Goal: Task Accomplishment & Management: Manage account settings

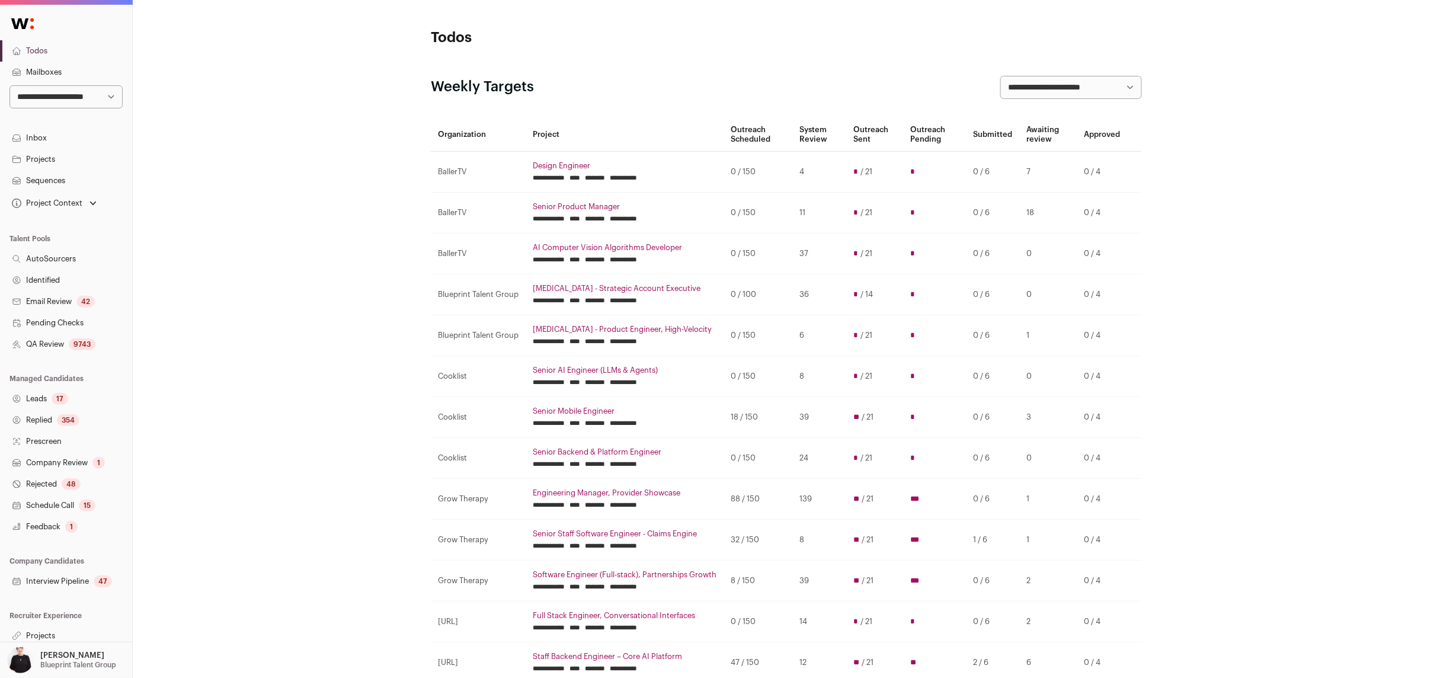
click at [110, 92] on select "**********" at bounding box center [65, 96] width 113 height 23
select select "*****"
click at [9, 85] on select "**********" at bounding box center [65, 96] width 113 height 23
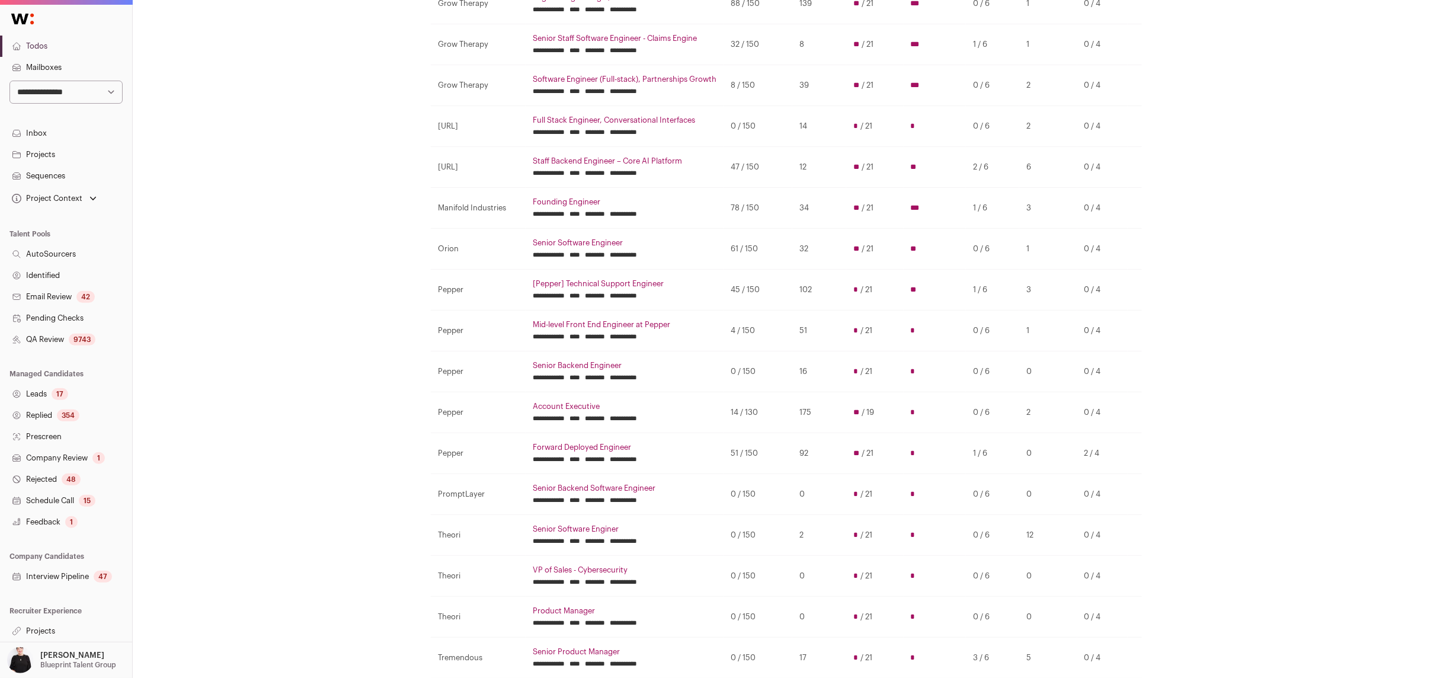
scroll to position [500, 0]
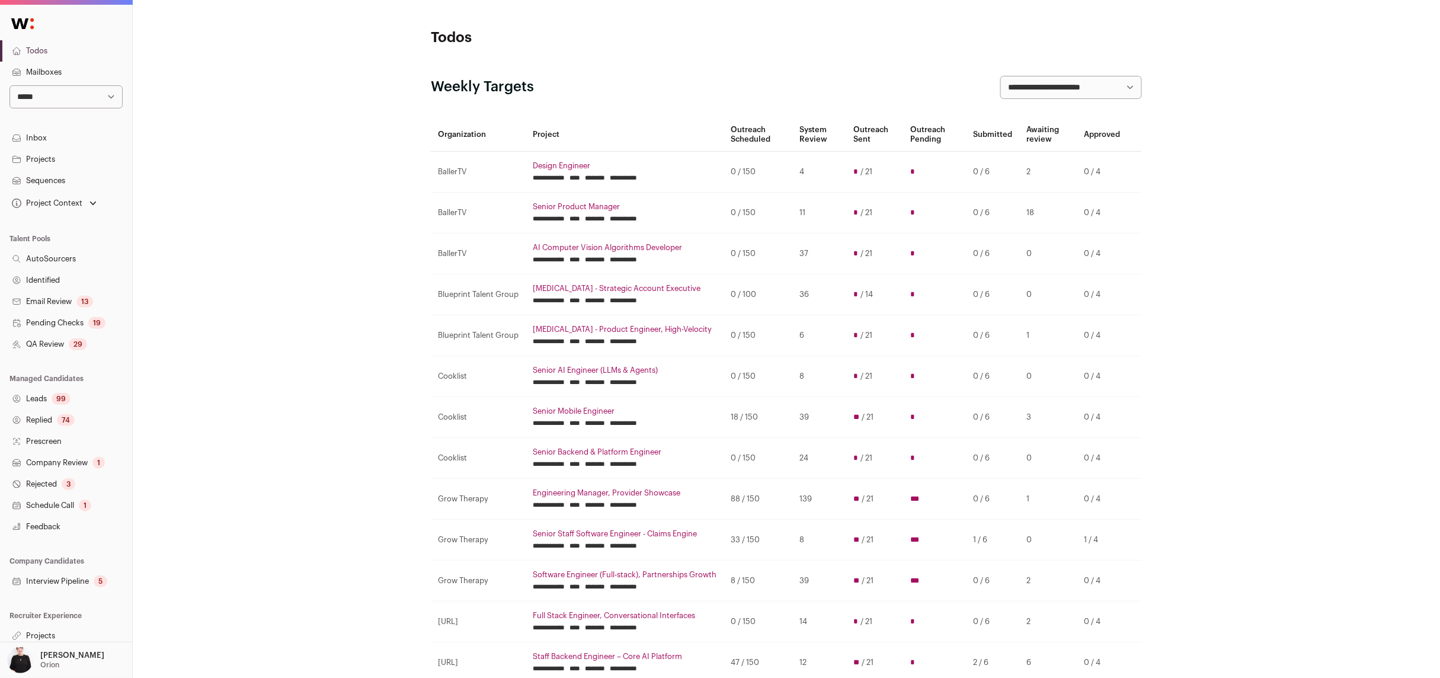
click at [46, 630] on link "Projects" at bounding box center [66, 635] width 132 height 21
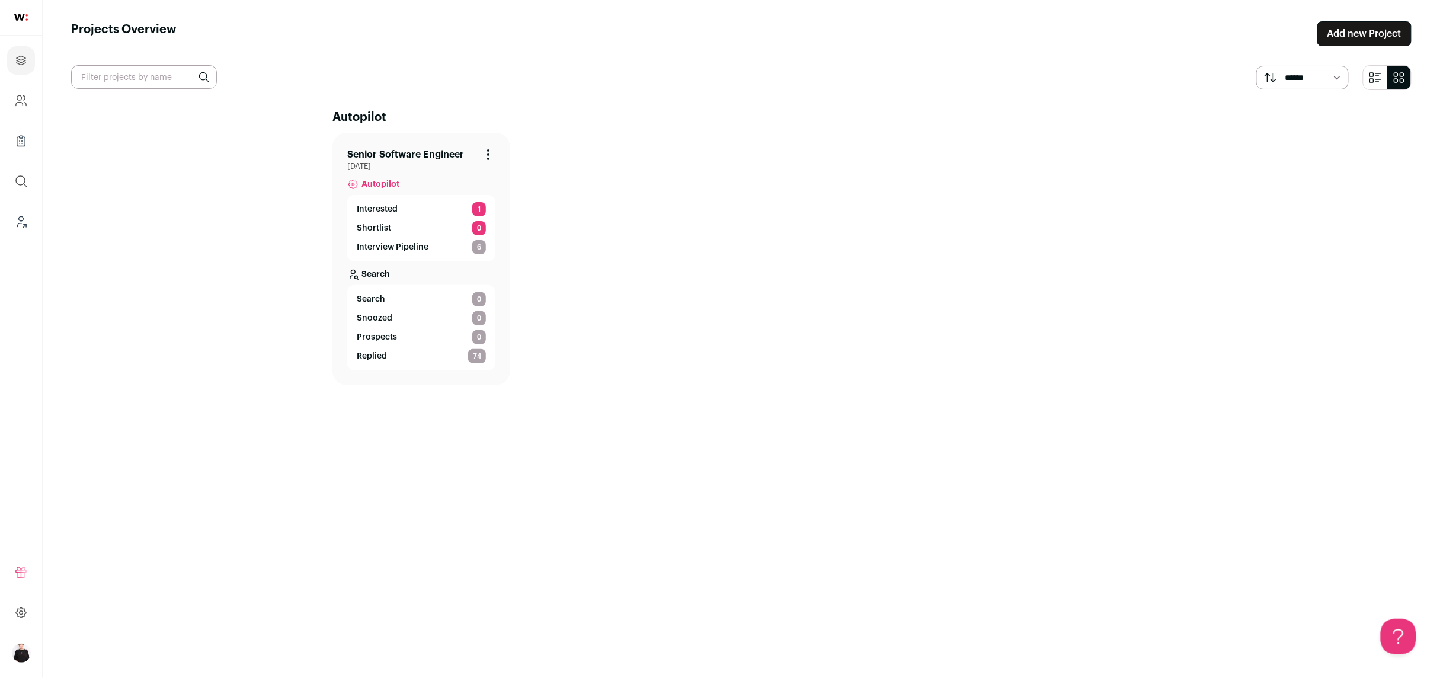
click at [25, 225] on icon "Leads (Backoffice)" at bounding box center [24, 226] width 3 height 3
click at [17, 219] on icon "Leads (Backoffice)" at bounding box center [21, 221] width 14 height 14
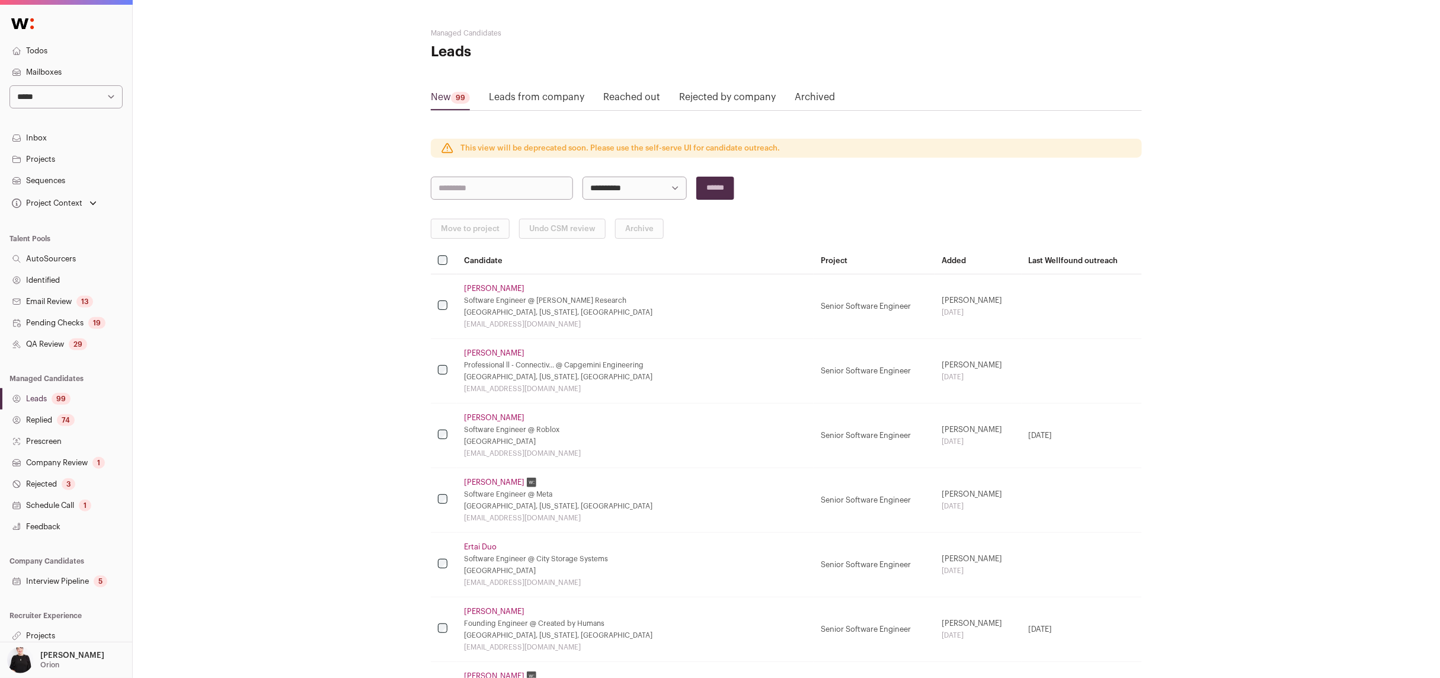
click at [37, 159] on link "Projects" at bounding box center [66, 159] width 132 height 21
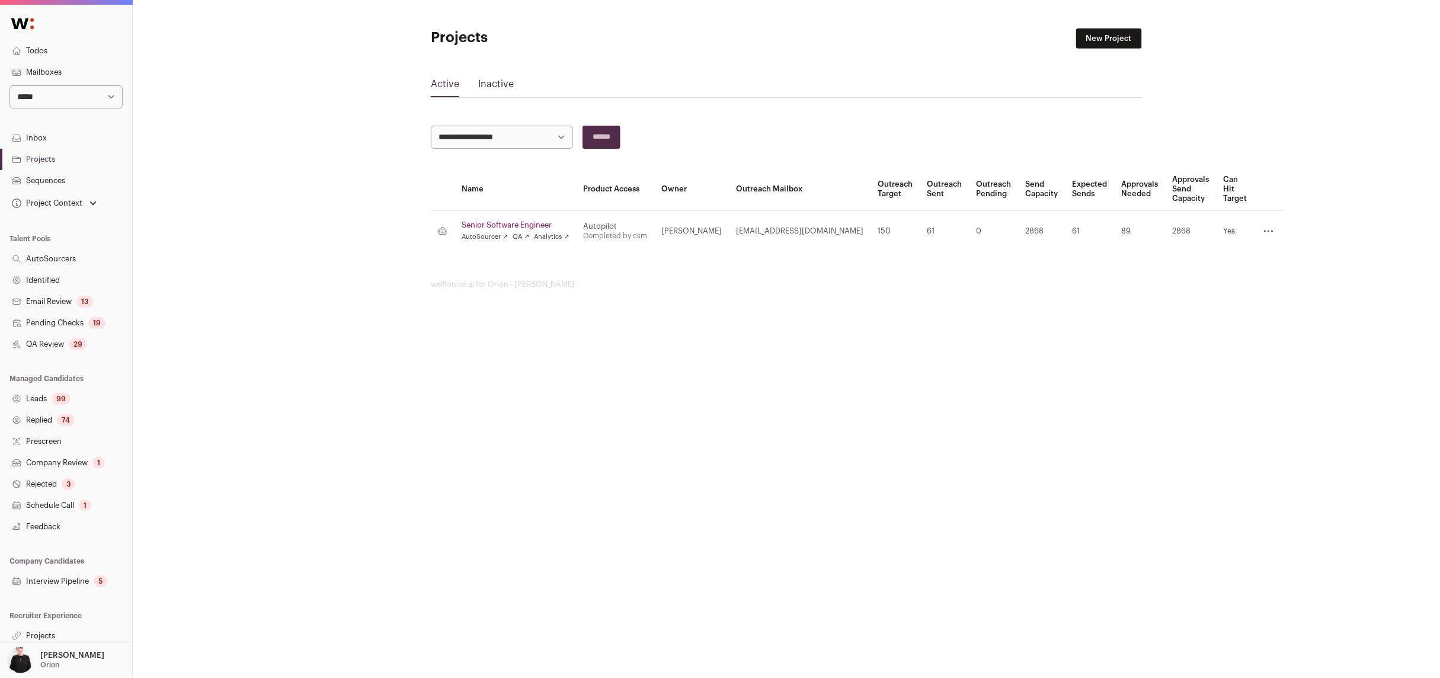
click at [508, 86] on link "Inactive" at bounding box center [496, 86] width 36 height 19
click at [437, 86] on link "Active" at bounding box center [445, 86] width 28 height 19
click at [43, 635] on link "Projects" at bounding box center [66, 635] width 132 height 21
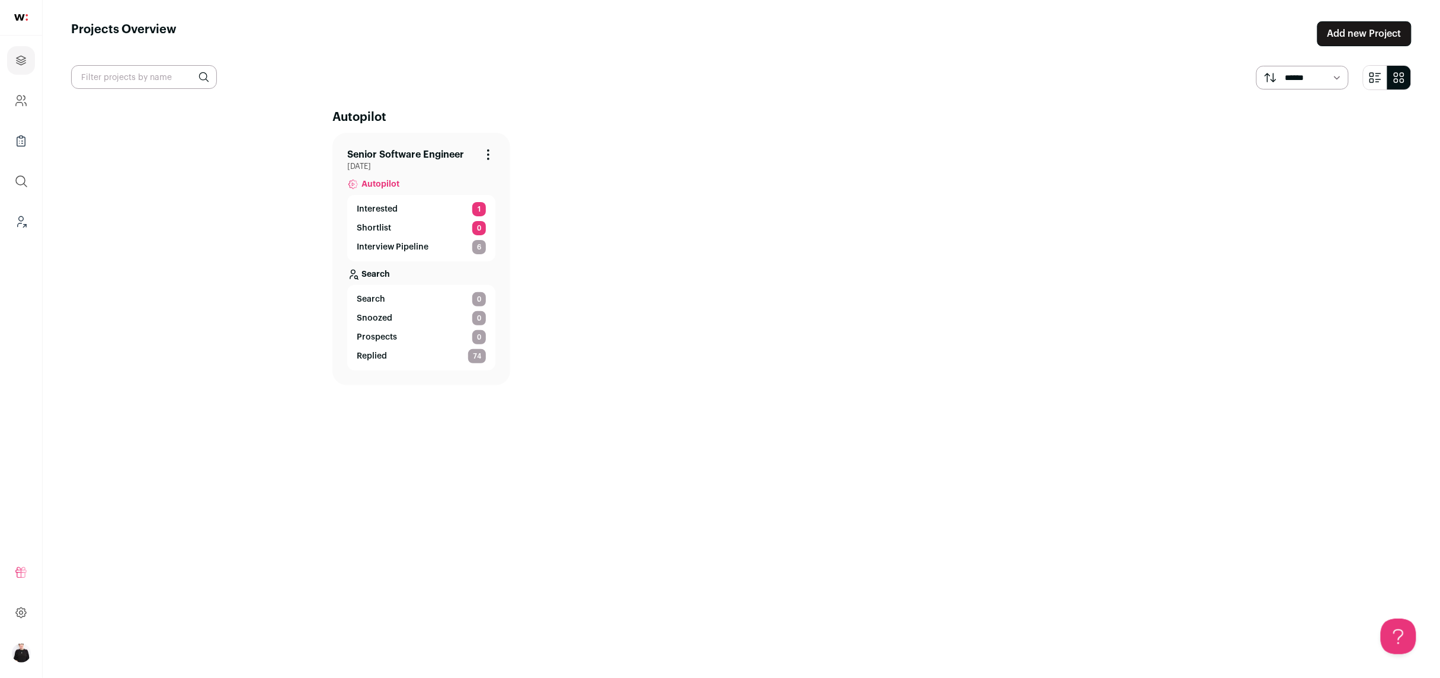
click at [399, 159] on link "Senior Software Engineer" at bounding box center [405, 155] width 117 height 14
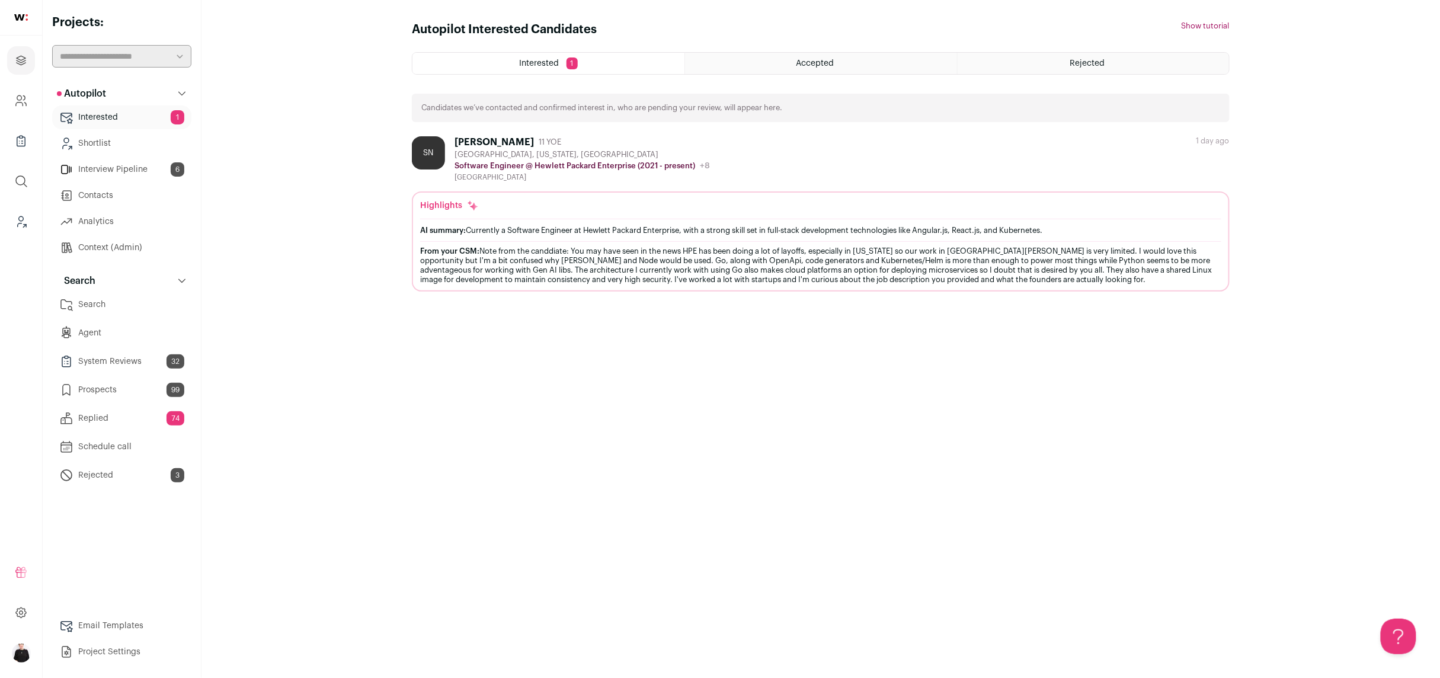
click at [110, 626] on link "Email Templates" at bounding box center [121, 626] width 139 height 24
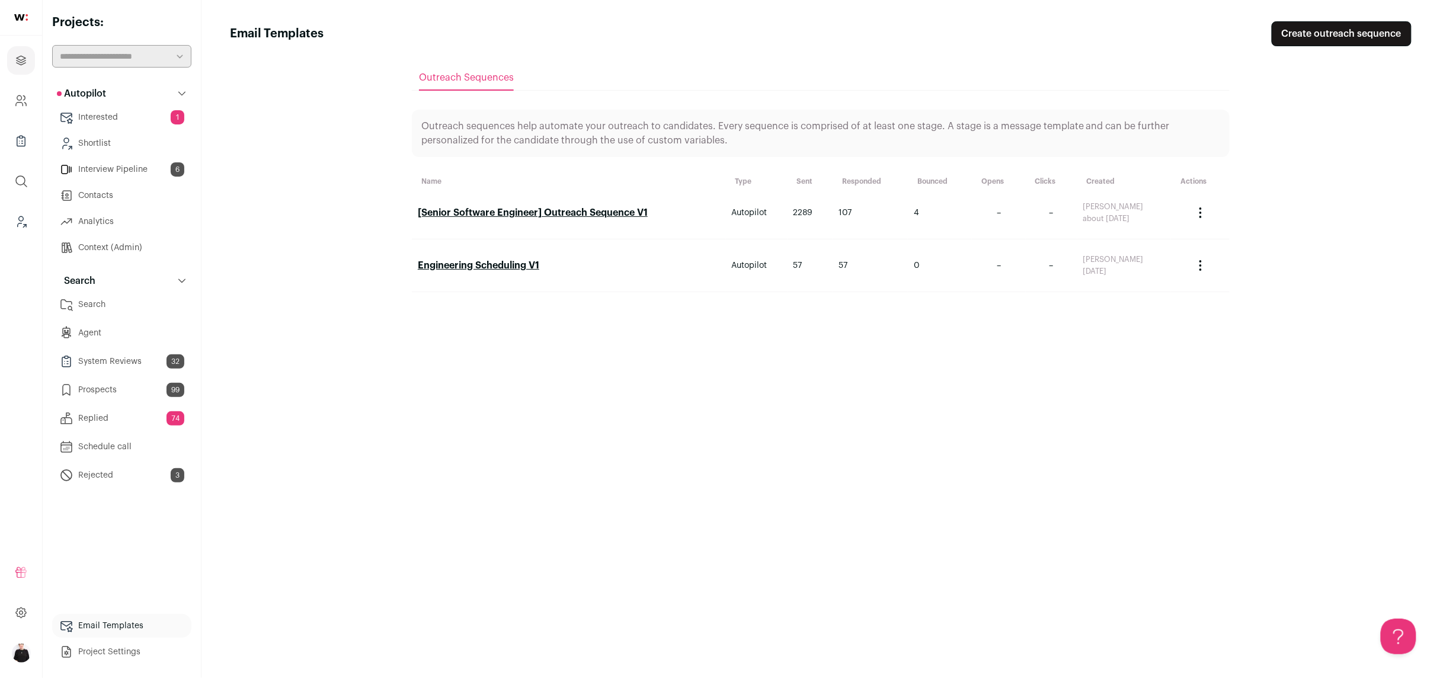
click at [587, 208] on link "[Senior Software Engineer] Outreach Sequence V1" at bounding box center [533, 212] width 230 height 9
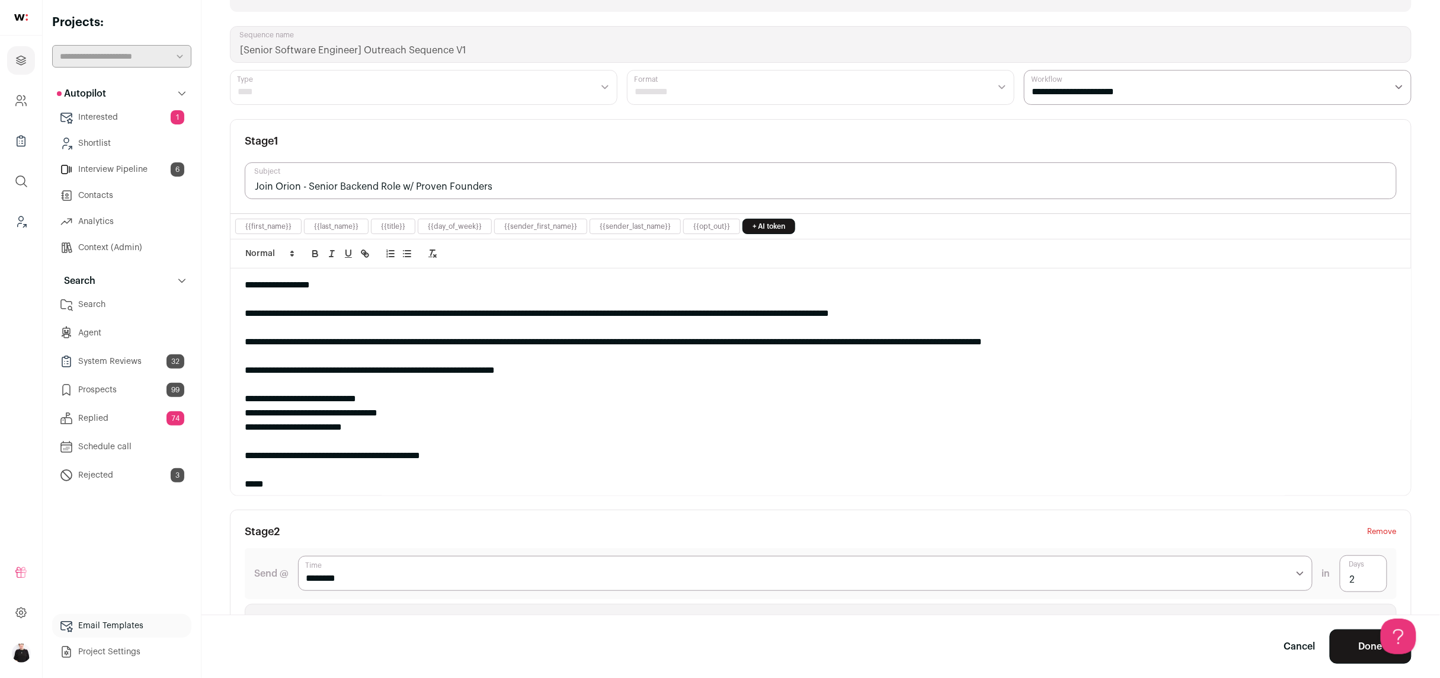
scroll to position [76, 0]
click at [106, 244] on link "Context (Admin)" at bounding box center [121, 248] width 139 height 24
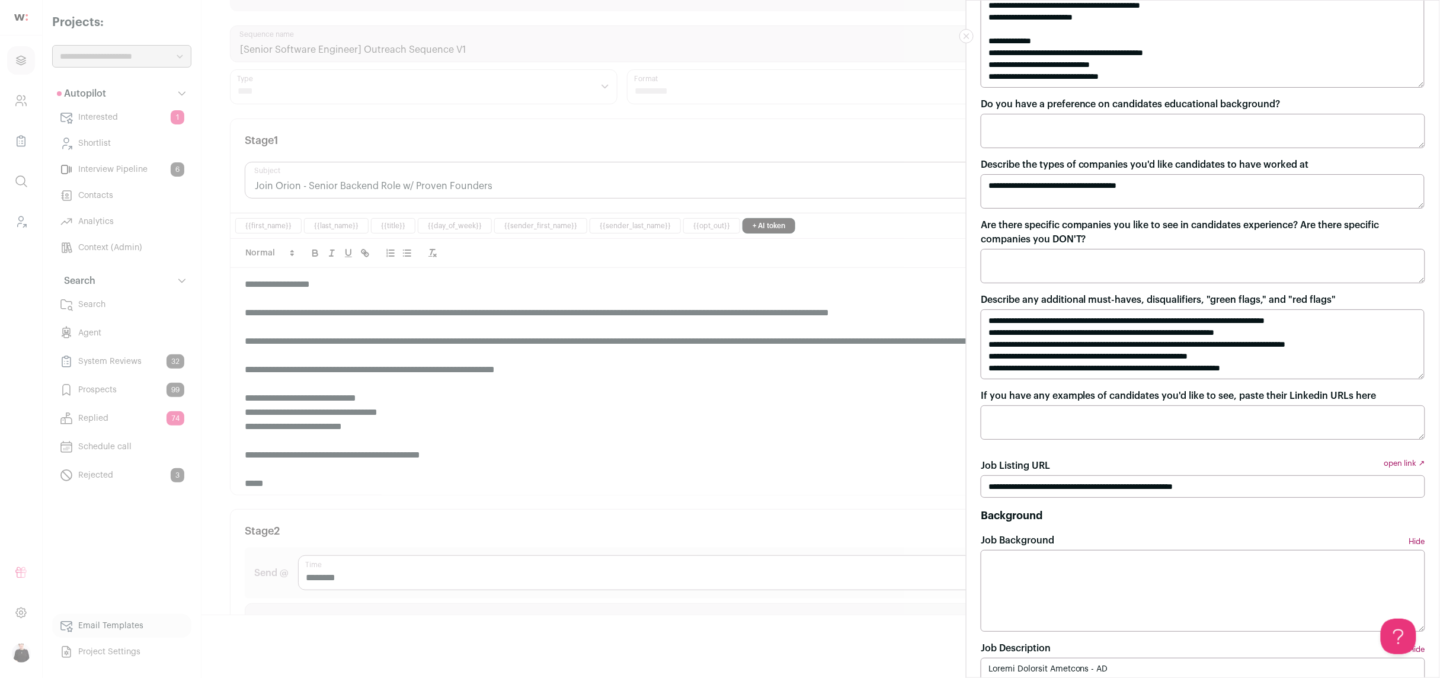
scroll to position [374, 0]
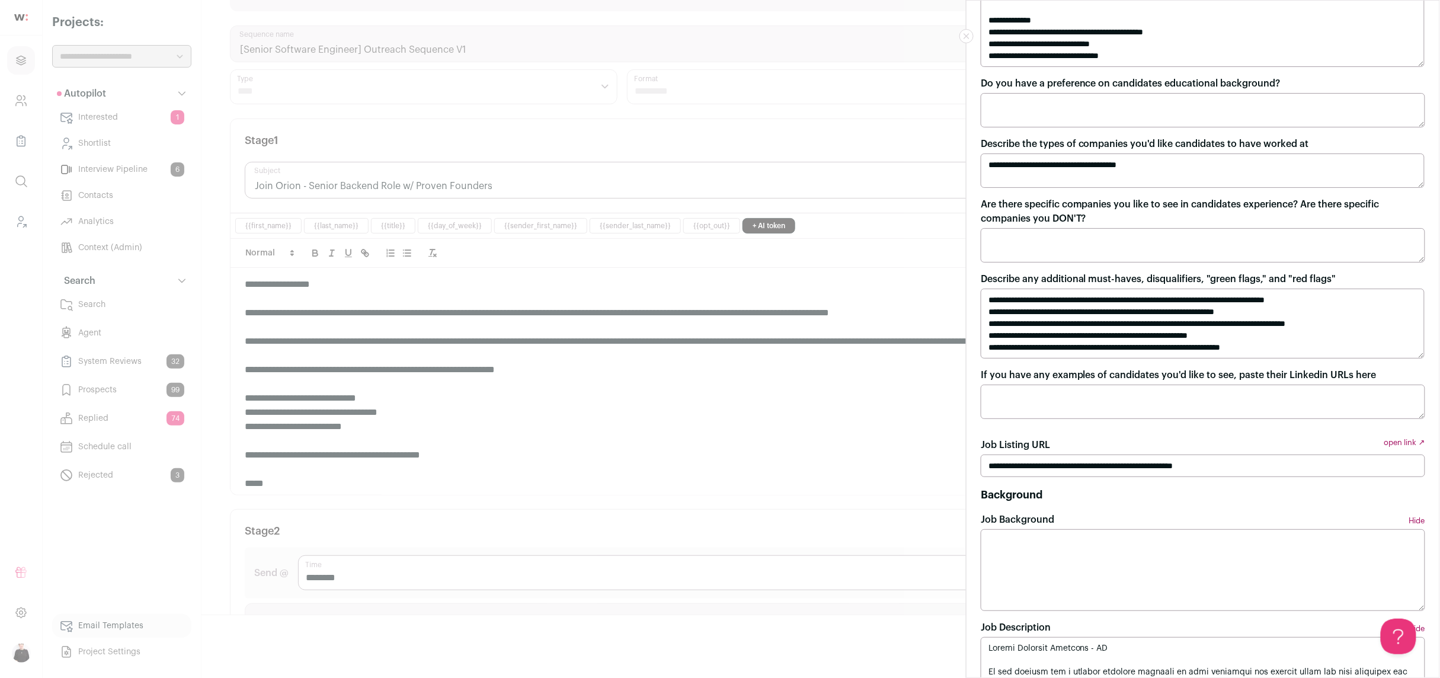
click at [1402, 445] on link "open link ↗" at bounding box center [1404, 446] width 41 height 17
click at [969, 40] on button "Close modal" at bounding box center [966, 36] width 14 height 14
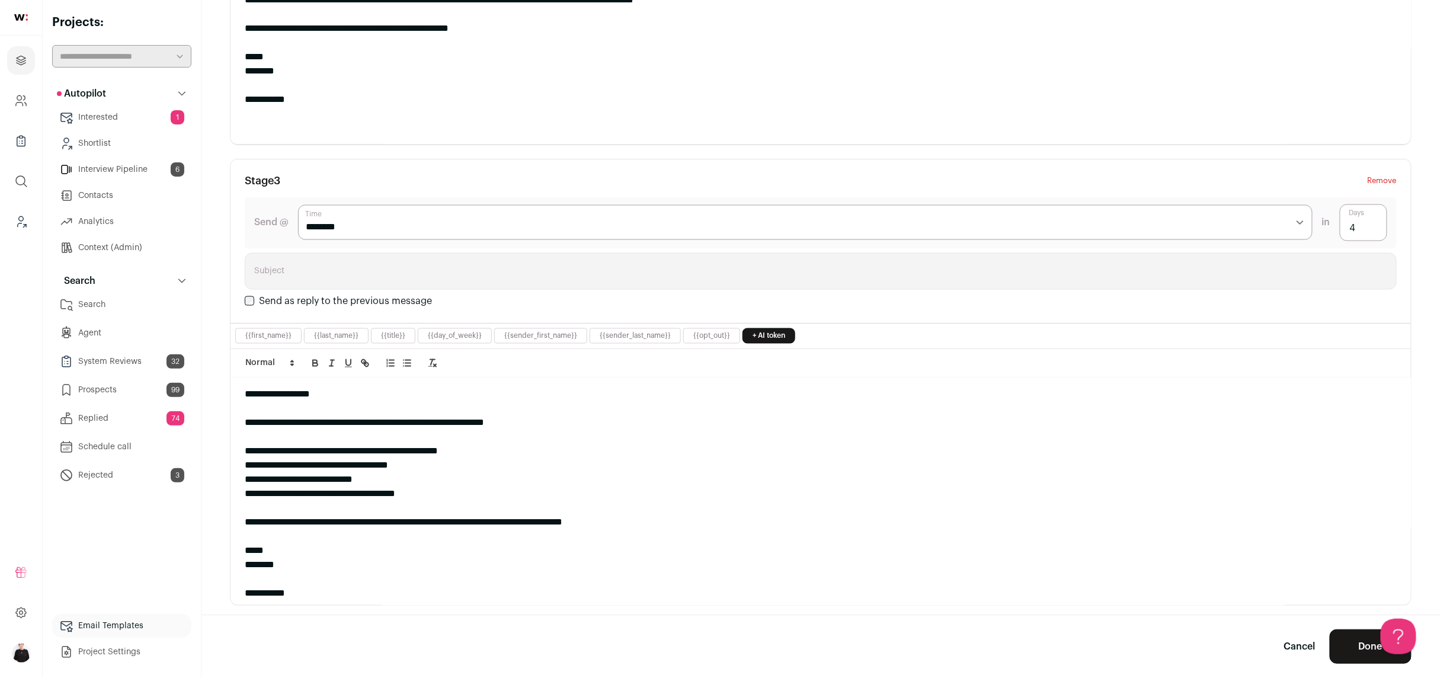
scroll to position [965, 0]
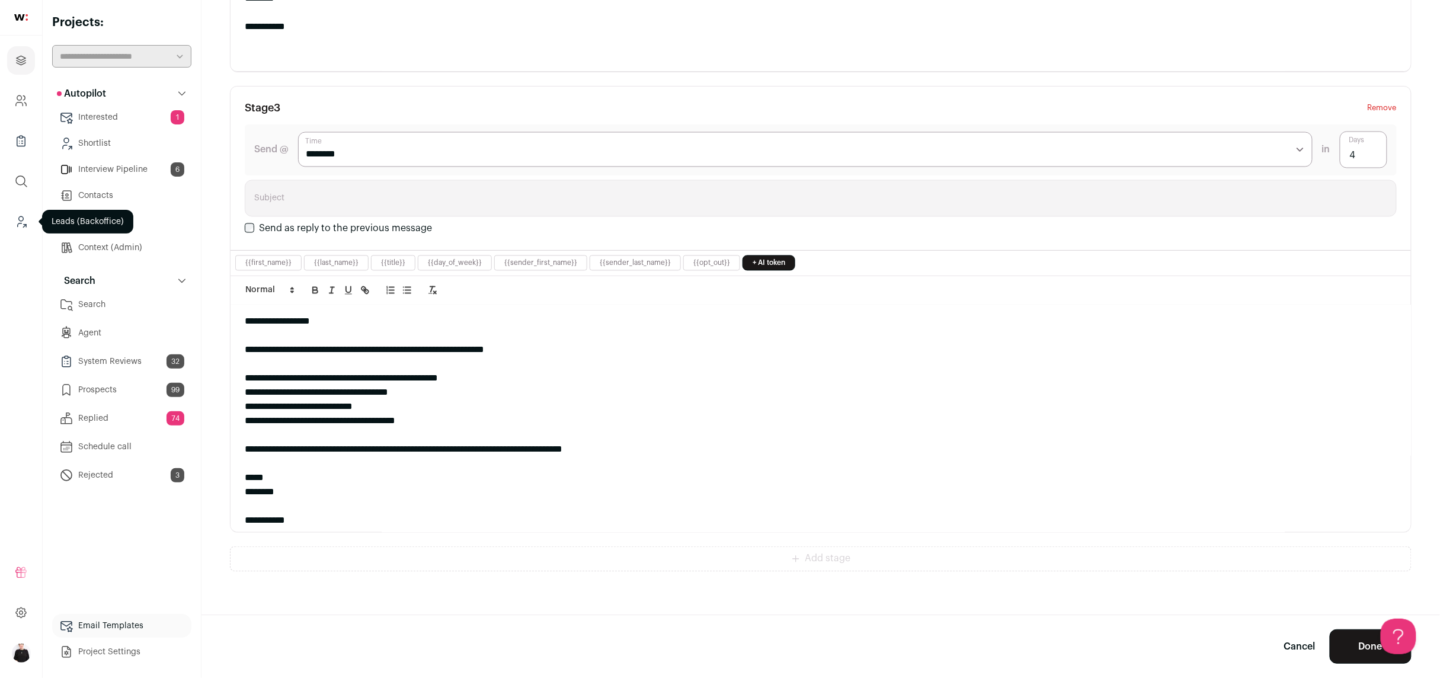
click at [15, 219] on icon "Leads (Backoffice)" at bounding box center [21, 221] width 14 height 14
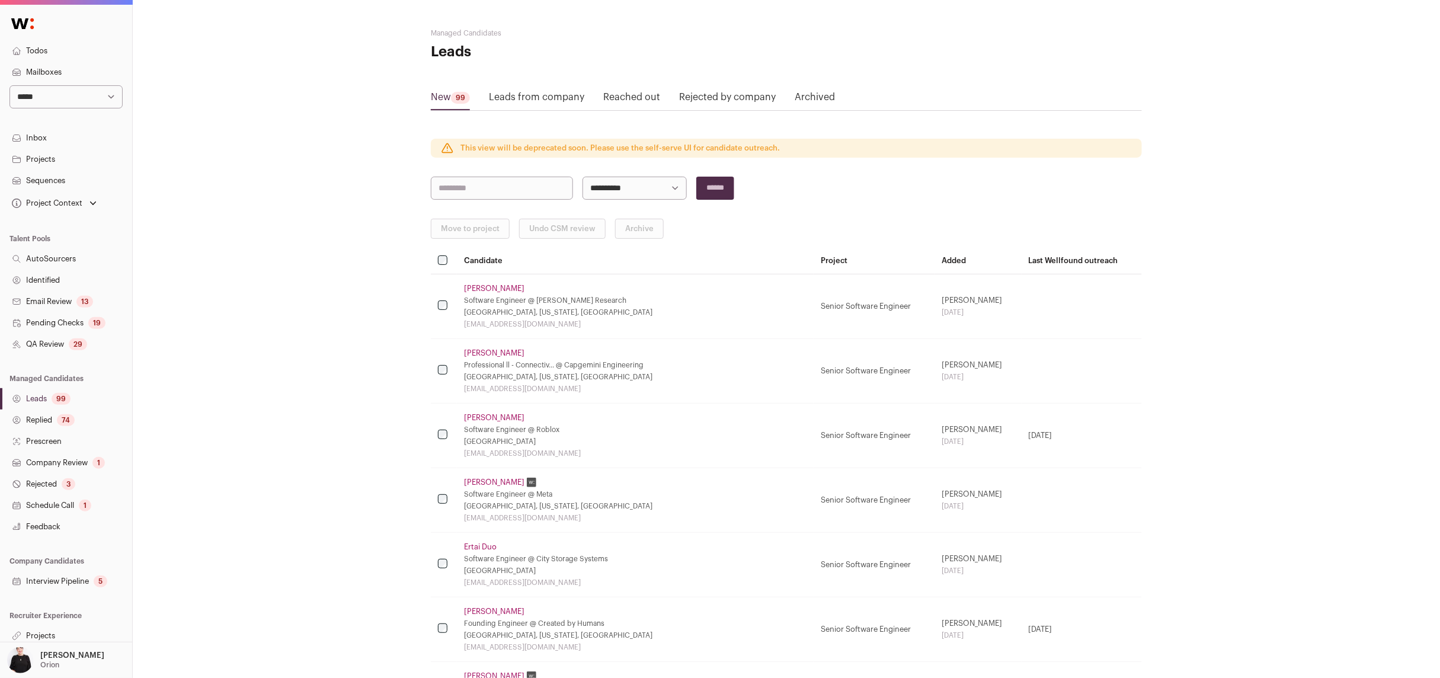
click at [56, 183] on link "Sequences" at bounding box center [66, 180] width 132 height 21
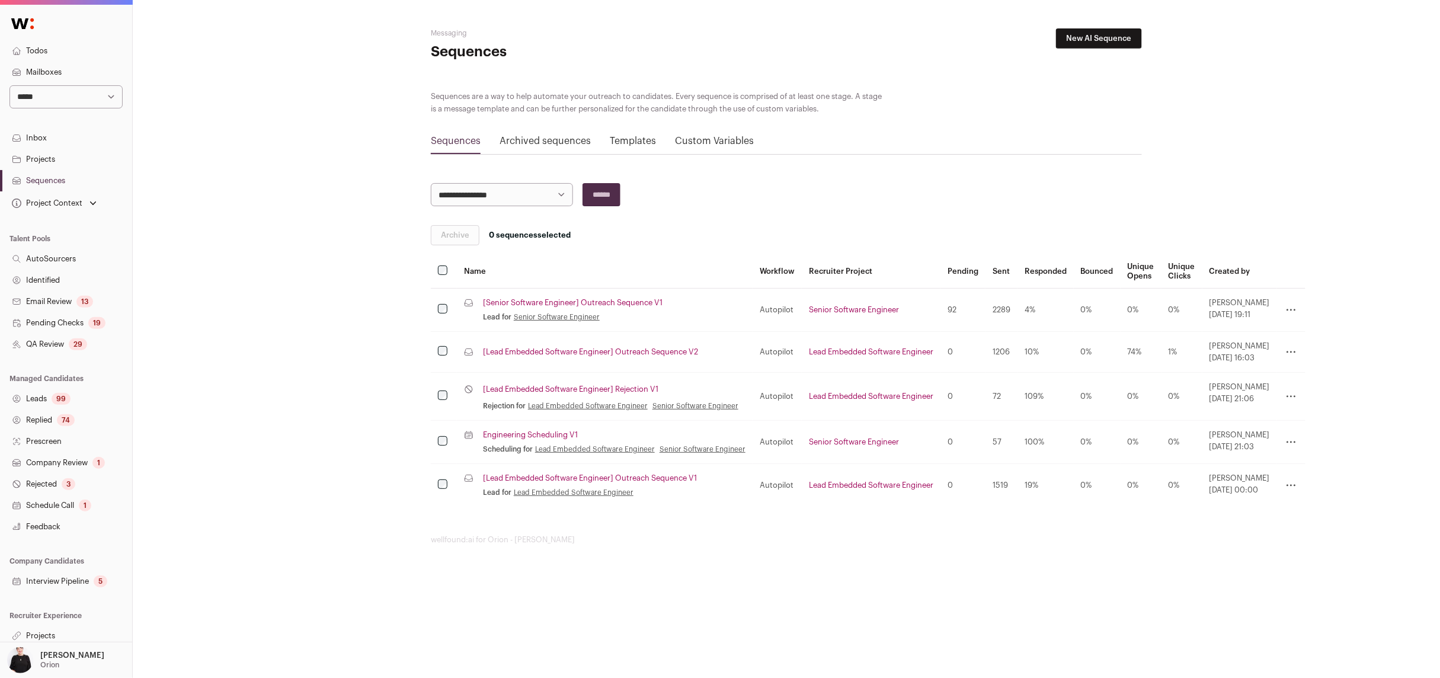
click at [665, 483] on link "[Lead Embedded Software Engineer] Outreach Sequence V1" at bounding box center [590, 477] width 214 height 9
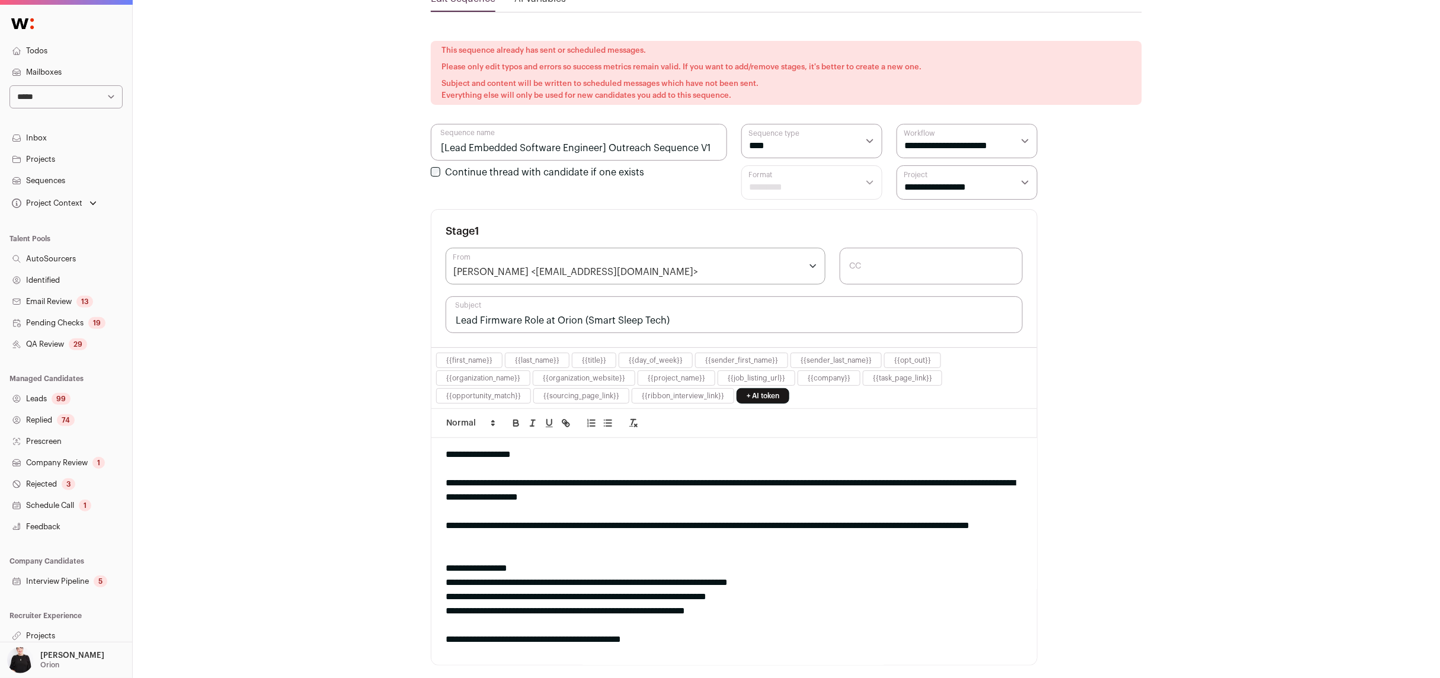
scroll to position [107, 0]
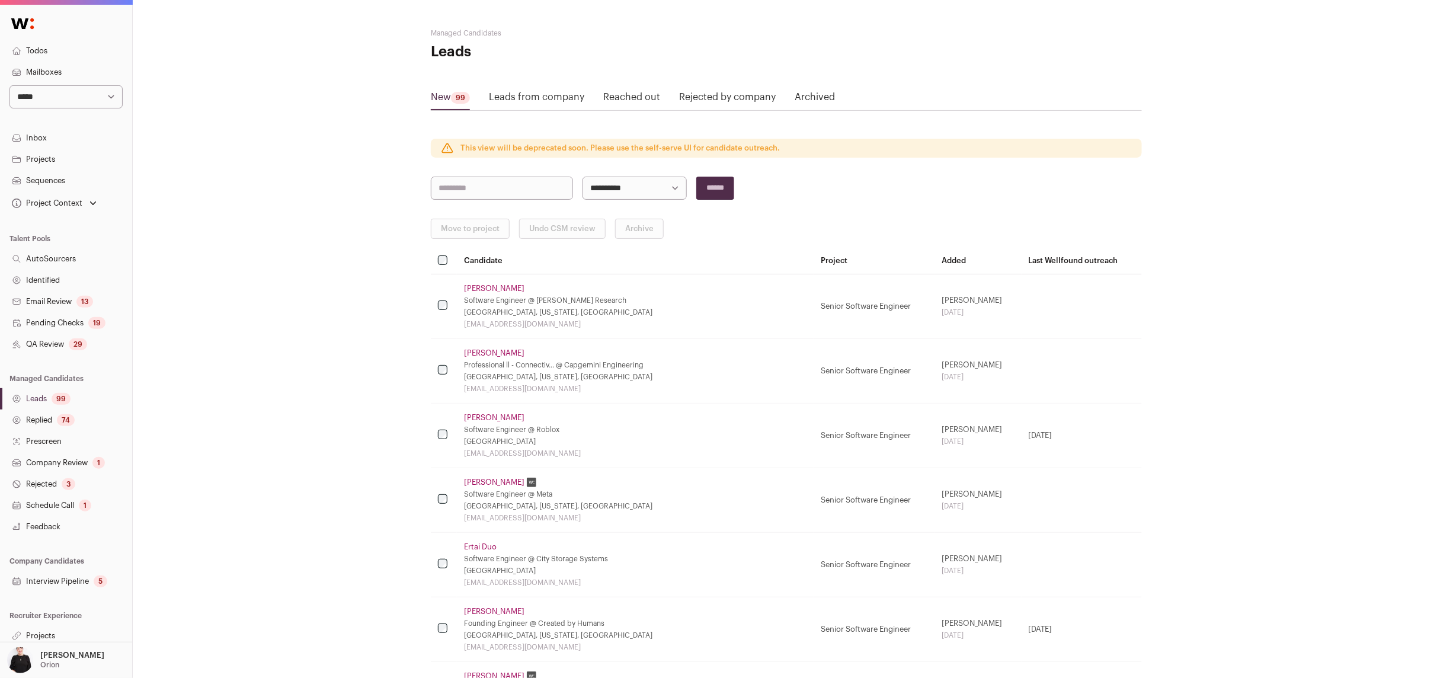
click at [57, 181] on link "Sequences" at bounding box center [66, 180] width 132 height 21
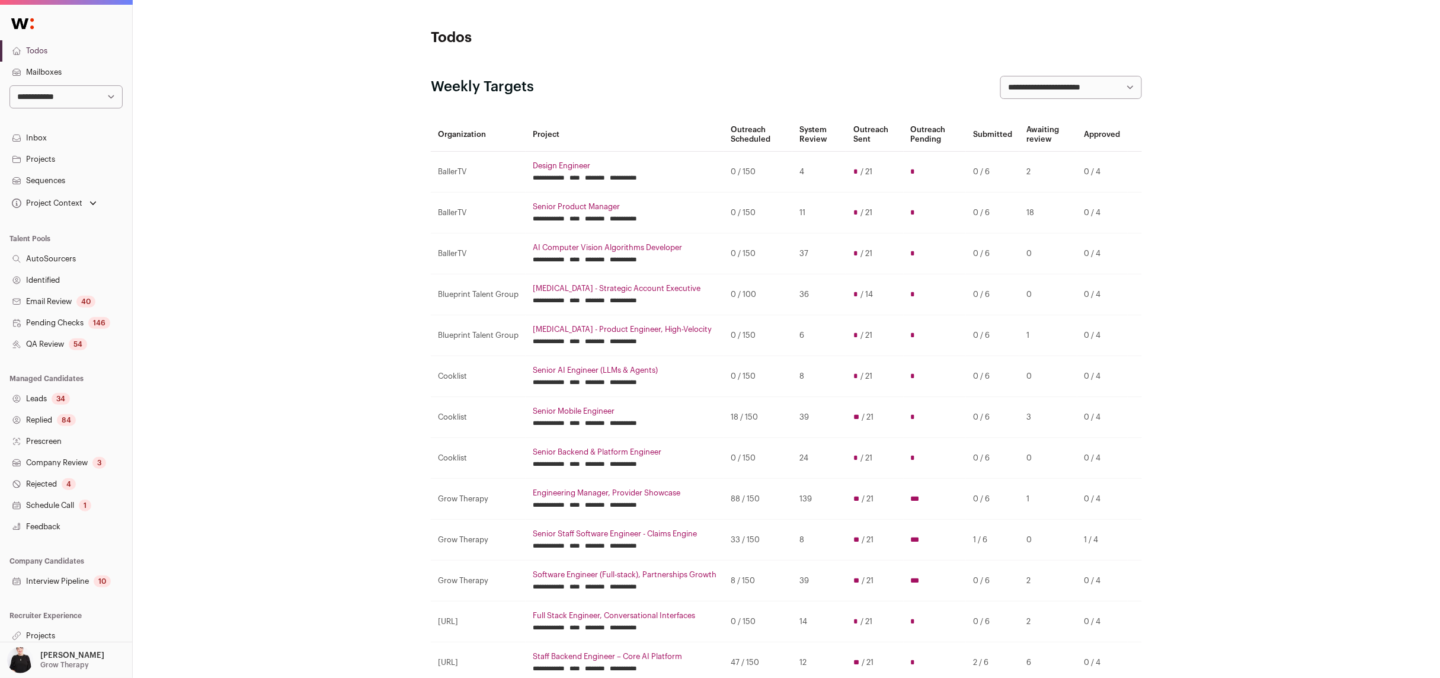
scroll to position [5, 0]
click at [40, 629] on link "Projects" at bounding box center [66, 630] width 132 height 21
click at [51, 628] on link "Projects" at bounding box center [66, 630] width 132 height 21
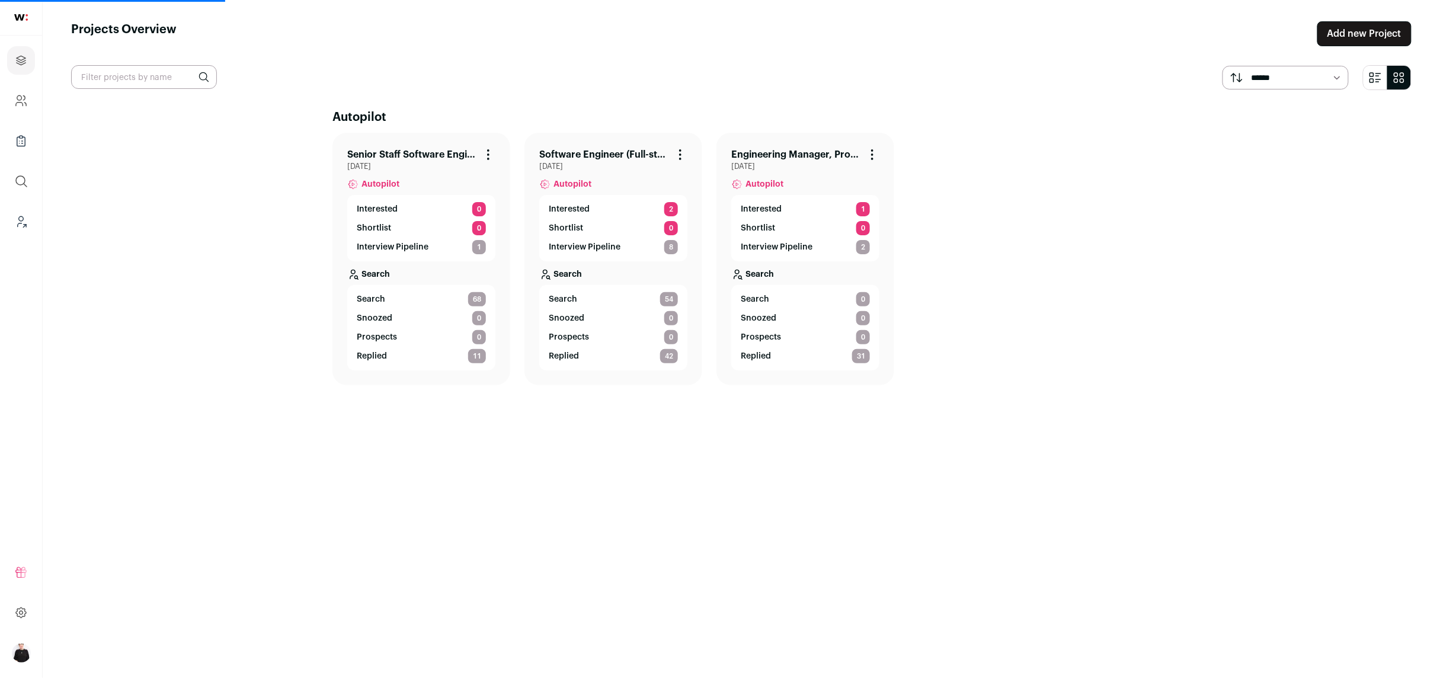
click at [448, 160] on link "Senior Staff Software Engineer - Claims Engine" at bounding box center [411, 155] width 129 height 14
click at [427, 155] on link "Senior Staff Software Engineer - Claims Engine" at bounding box center [411, 155] width 129 height 14
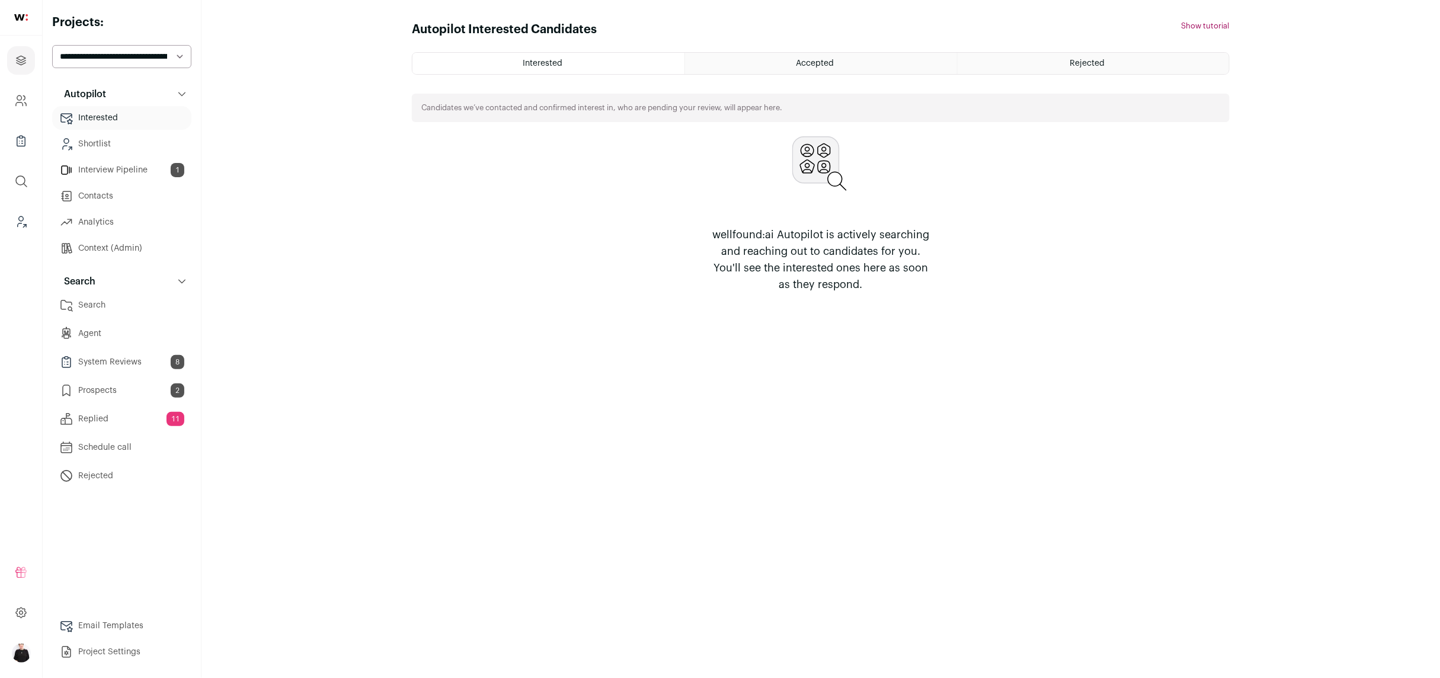
click at [100, 626] on link "Email Templates" at bounding box center [121, 626] width 139 height 24
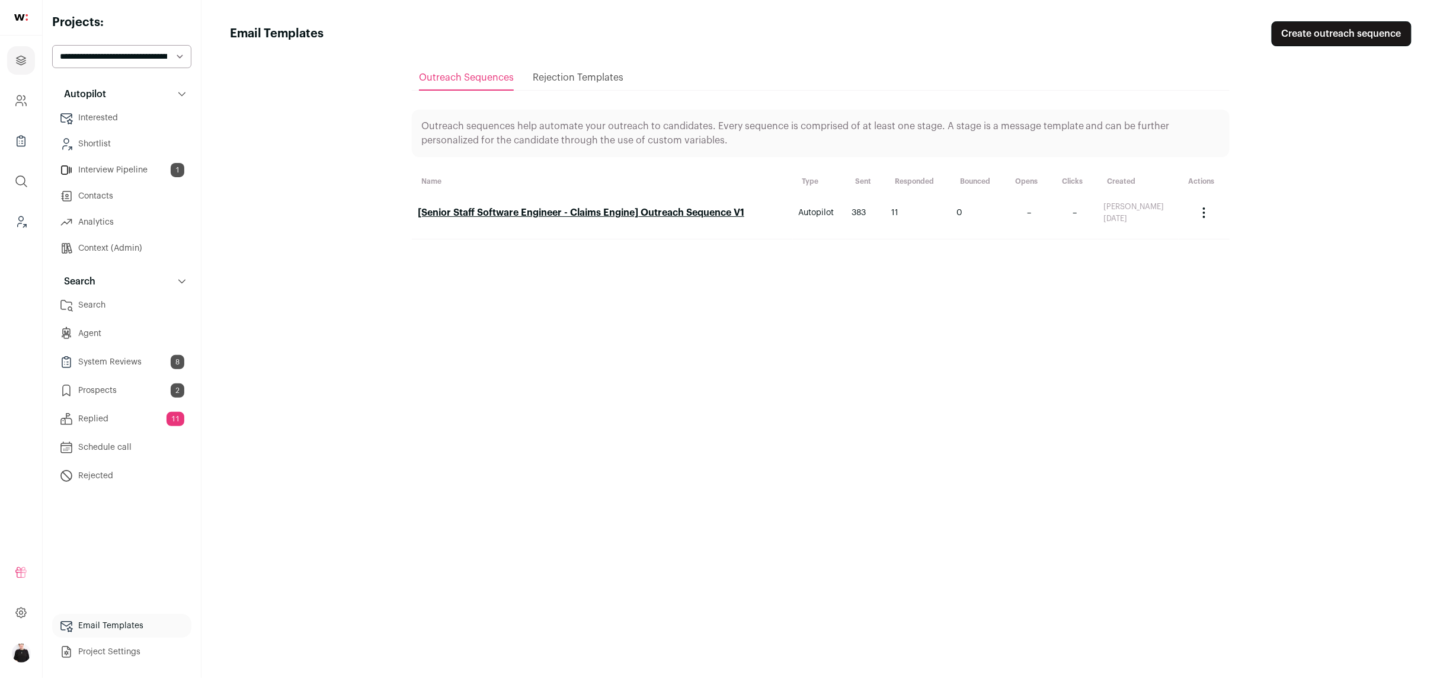
click at [690, 209] on link "[Senior Staff Software Engineer - Claims Engine] Outreach Sequence V1" at bounding box center [581, 212] width 326 height 9
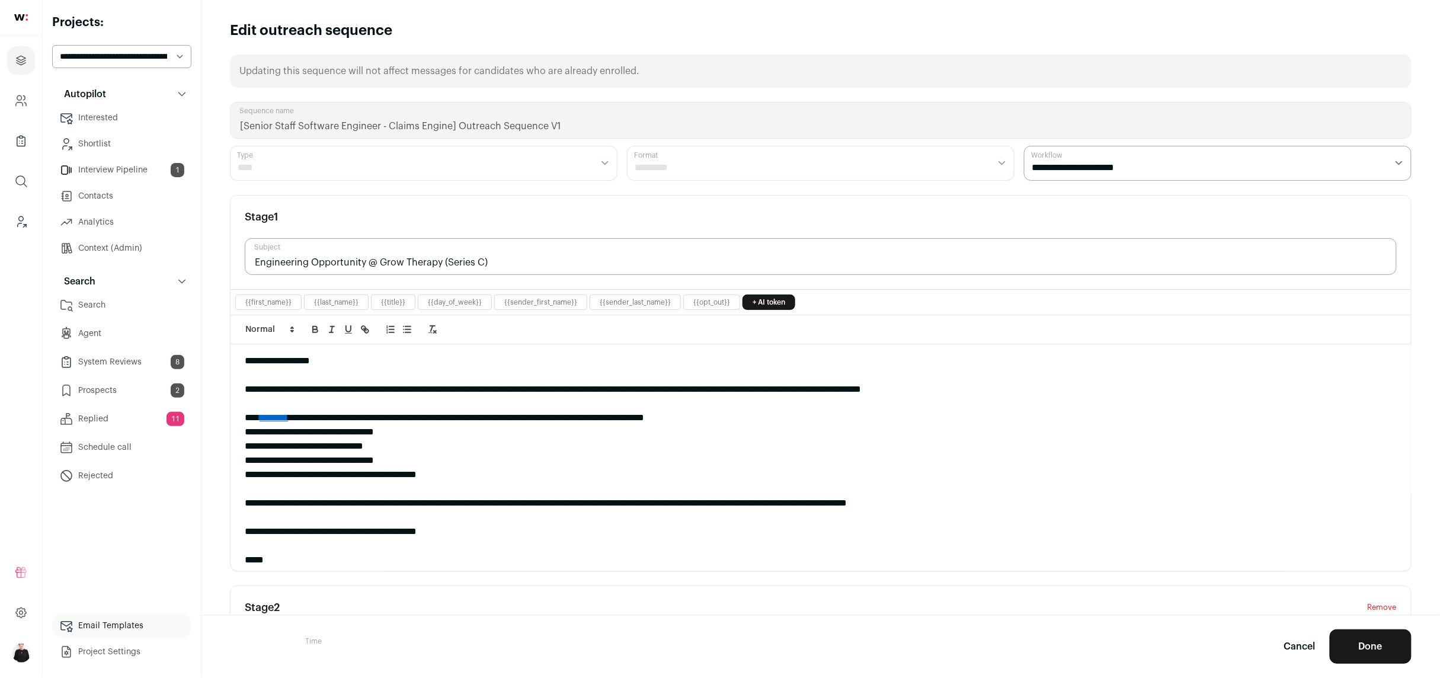
click at [283, 421] on link "********" at bounding box center [274, 417] width 28 height 9
click at [284, 441] on link "https://job-boards.greenhouse.io/growtherapy/jobs/4593044005" at bounding box center [259, 439] width 101 height 15
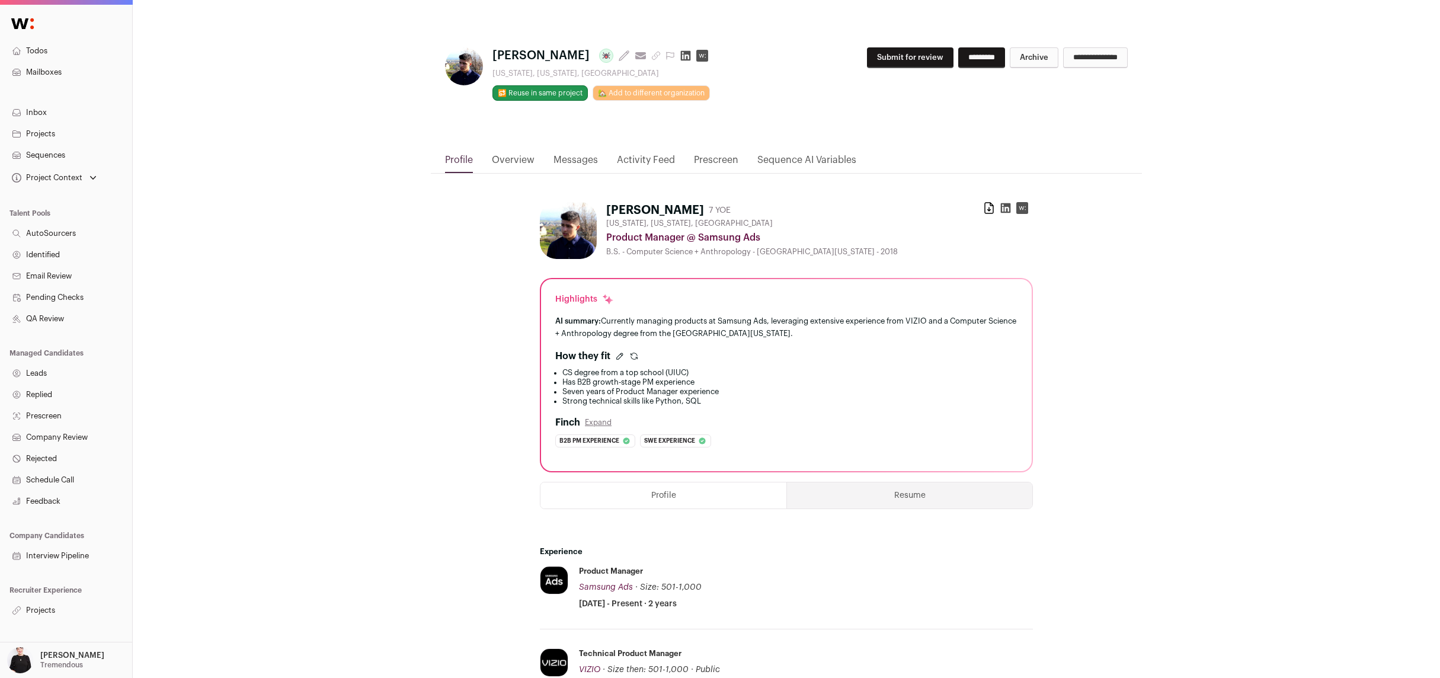
scroll to position [114, 0]
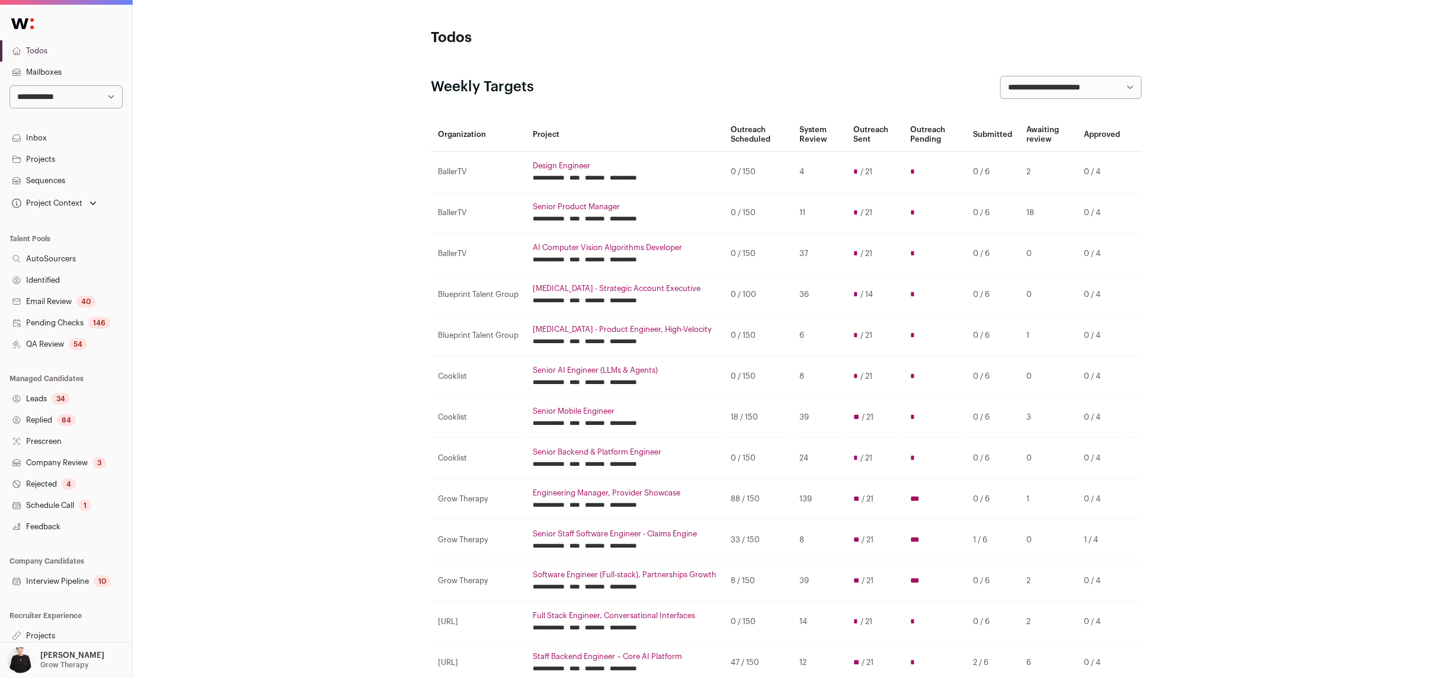
click at [49, 639] on link "Projects" at bounding box center [66, 635] width 132 height 21
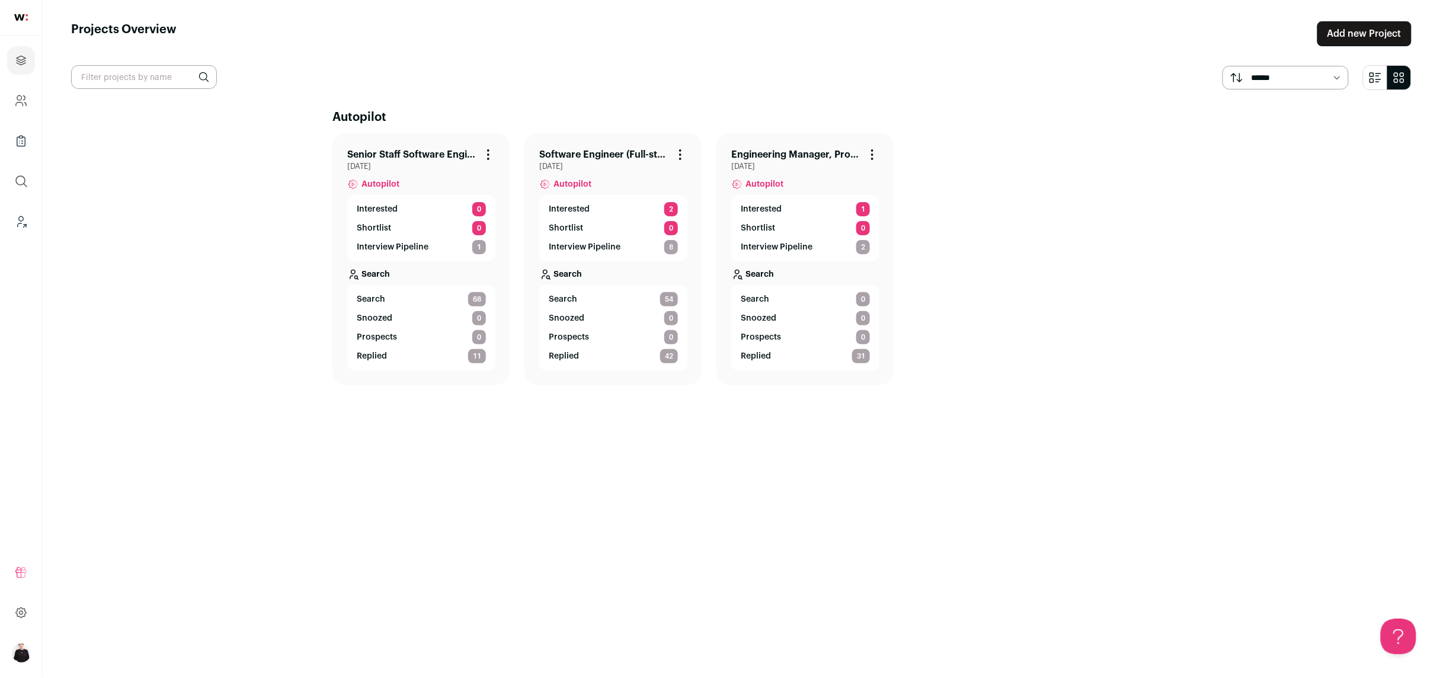
click at [432, 155] on link "Senior Staff Software Engineer - Claims Engine" at bounding box center [411, 155] width 129 height 14
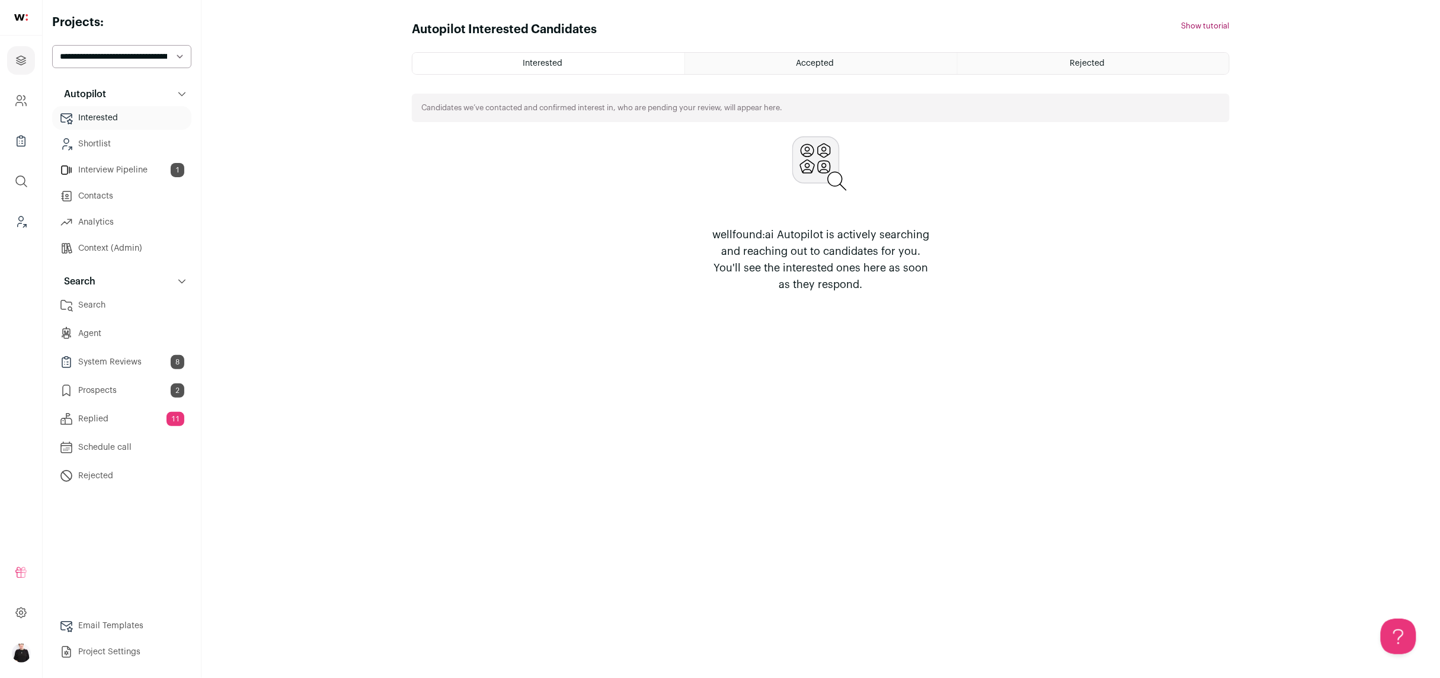
click at [114, 300] on link "Search" at bounding box center [121, 305] width 139 height 24
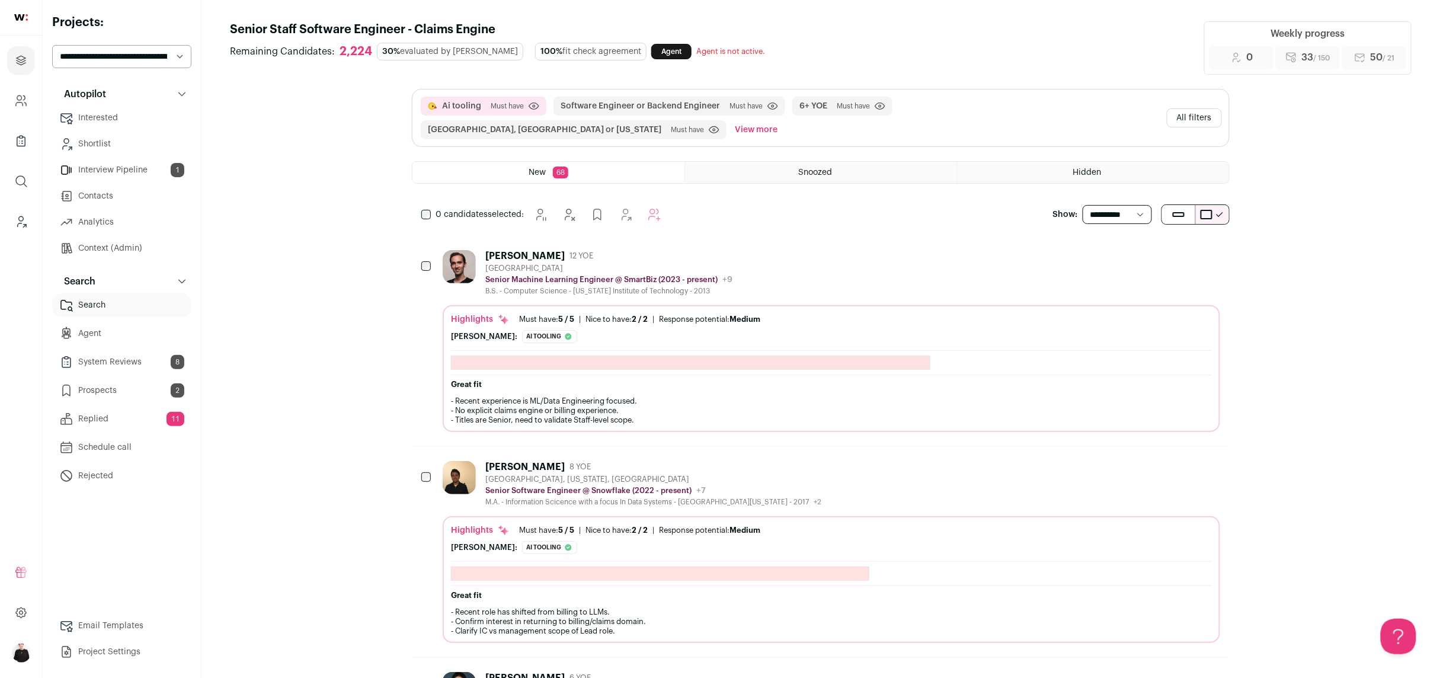
click at [1196, 110] on button "All filters" at bounding box center [1194, 117] width 55 height 19
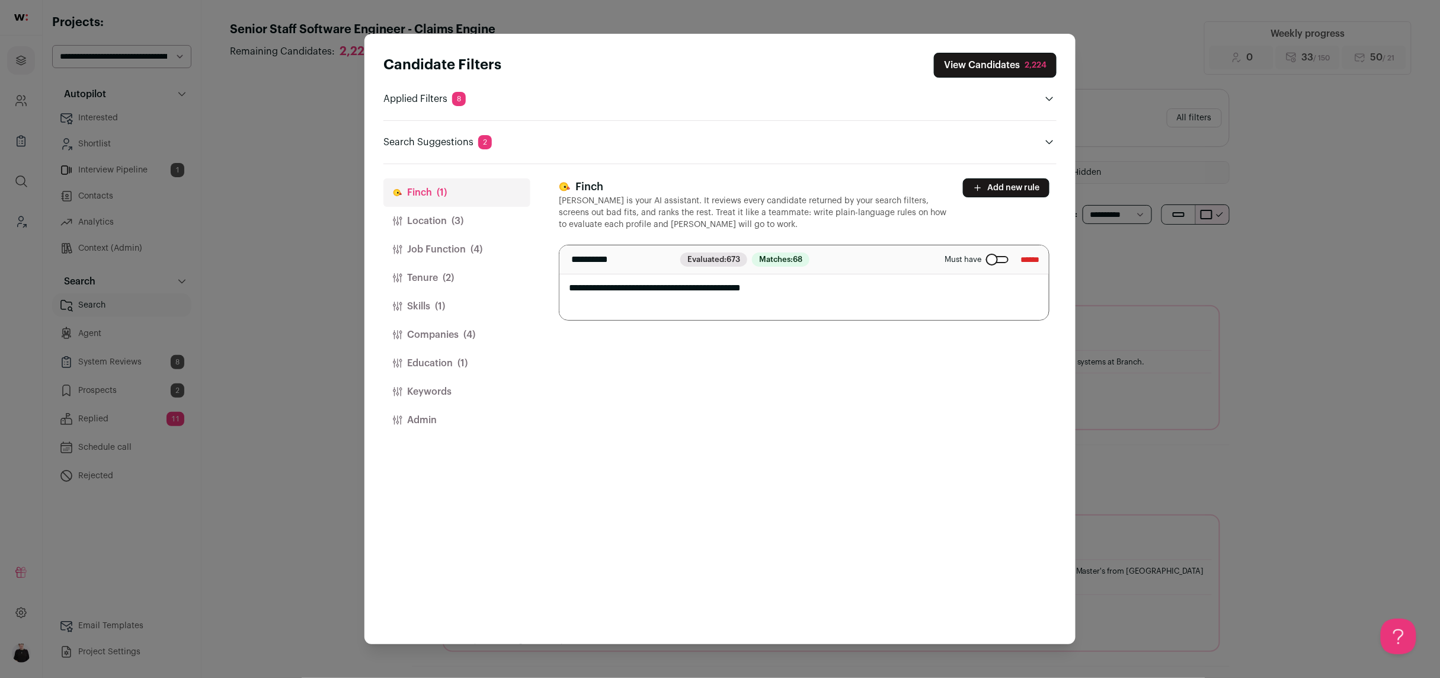
click at [421, 249] on button "Job Function (4)" at bounding box center [456, 249] width 147 height 28
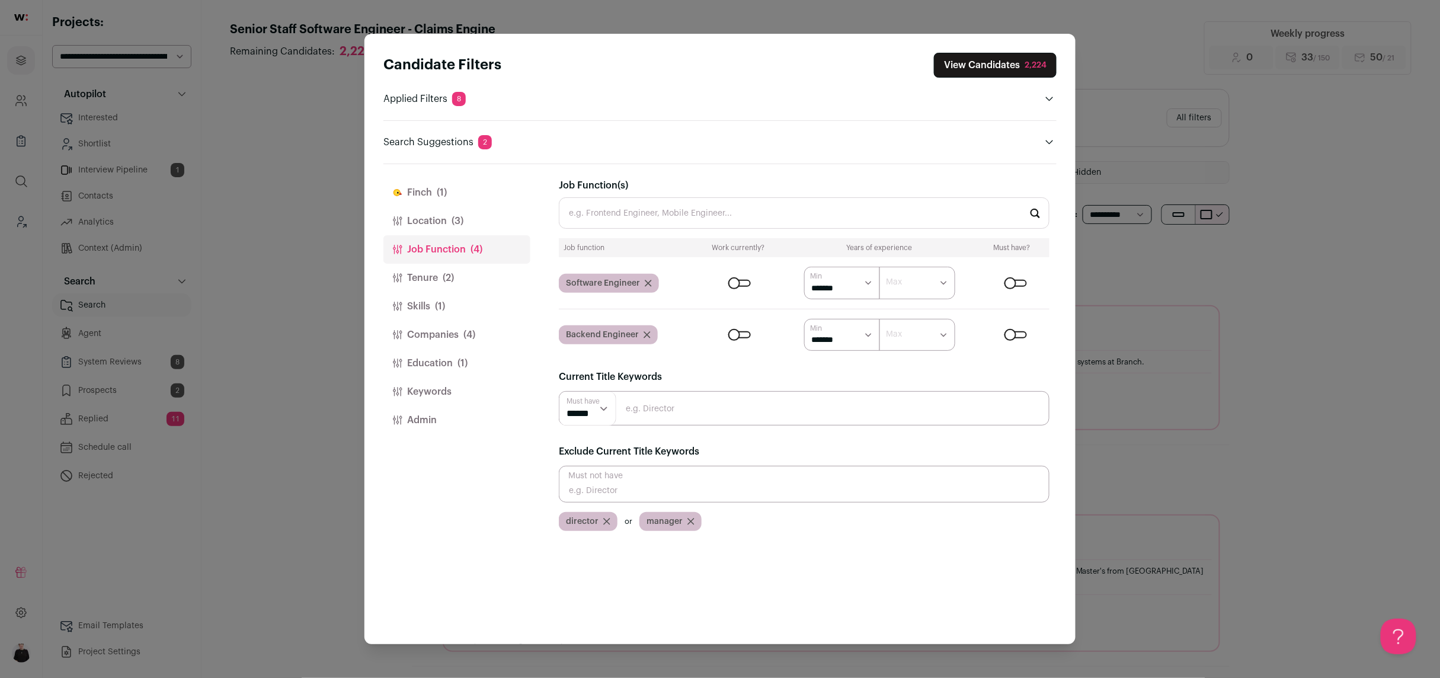
drag, startPoint x: 424, startPoint y: 274, endPoint x: 418, endPoint y: 271, distance: 7.2
click at [420, 273] on button "Tenure (2)" at bounding box center [456, 278] width 147 height 28
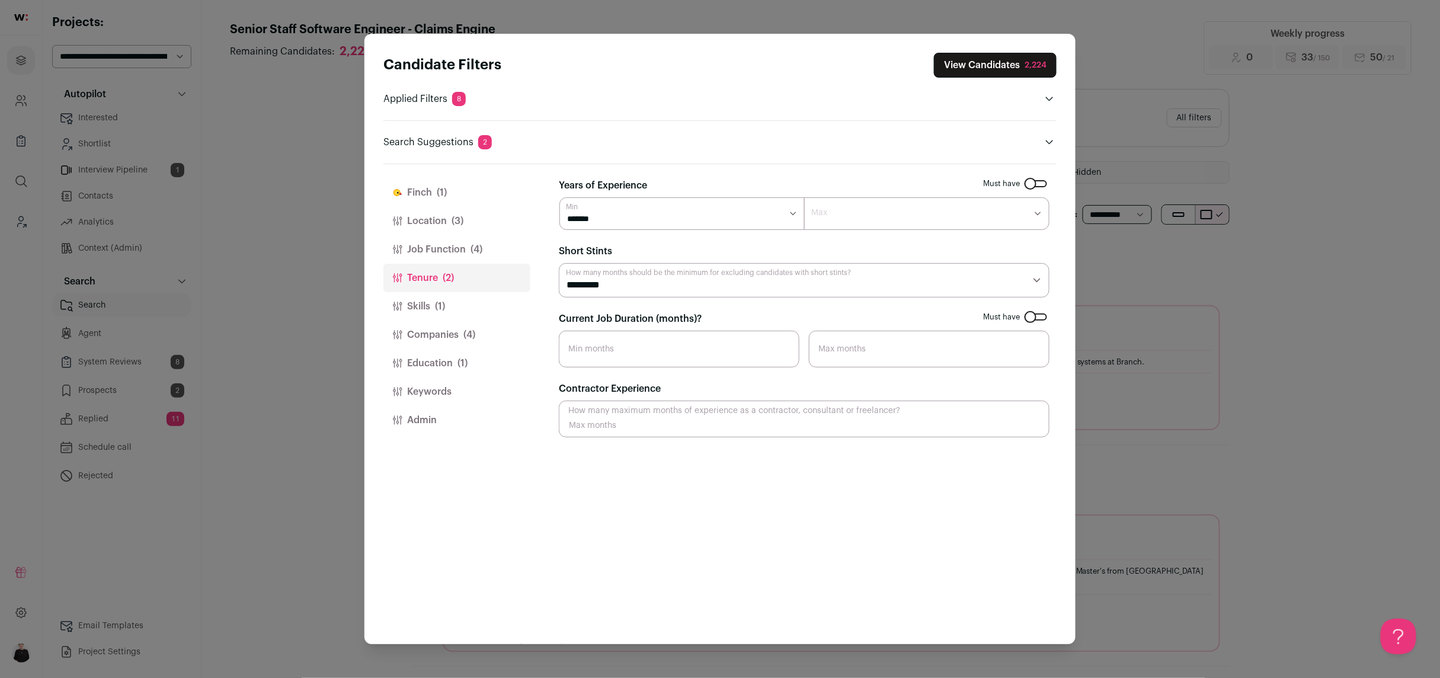
click at [419, 194] on button "Finch (1)" at bounding box center [456, 192] width 147 height 28
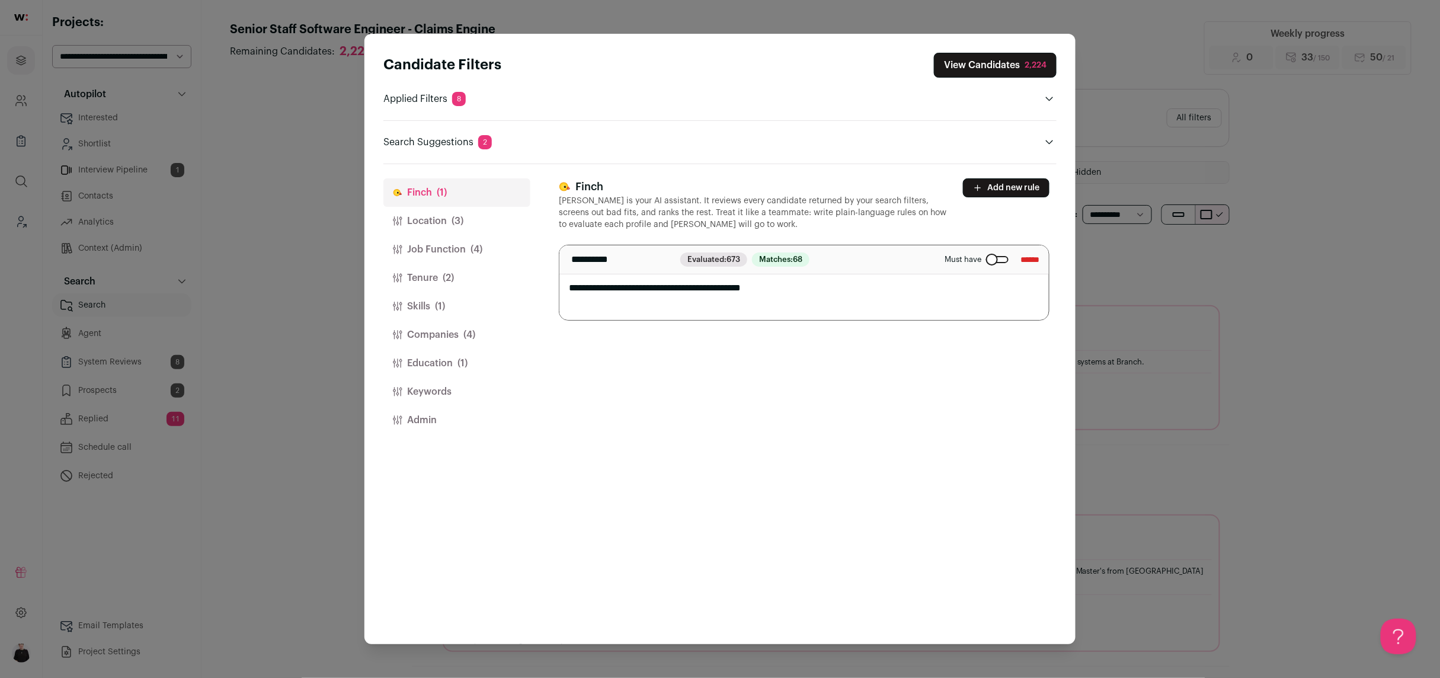
click at [1334, 210] on div "Candidate Filters View Candidates 2,224 Applied Filters 8 Ai tooling Must have …" at bounding box center [720, 339] width 1440 height 678
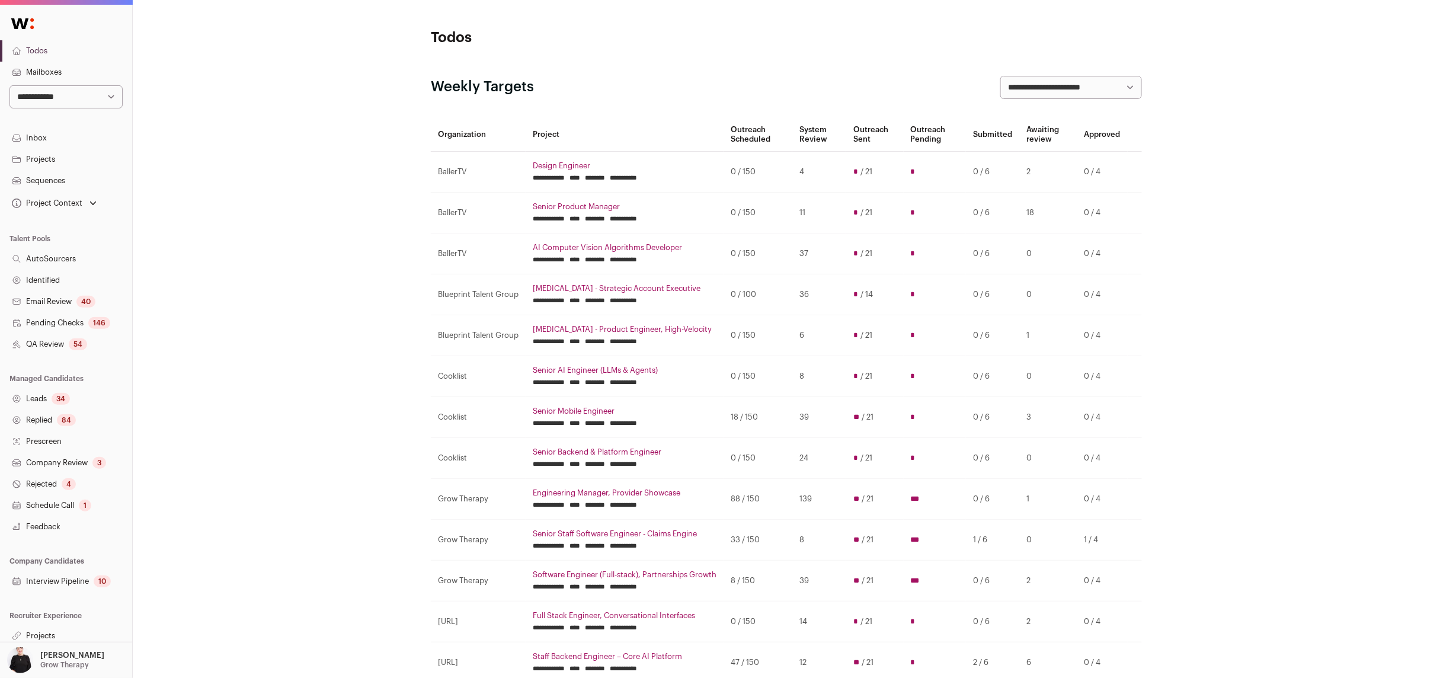
click at [116, 96] on select "**********" at bounding box center [65, 96] width 113 height 23
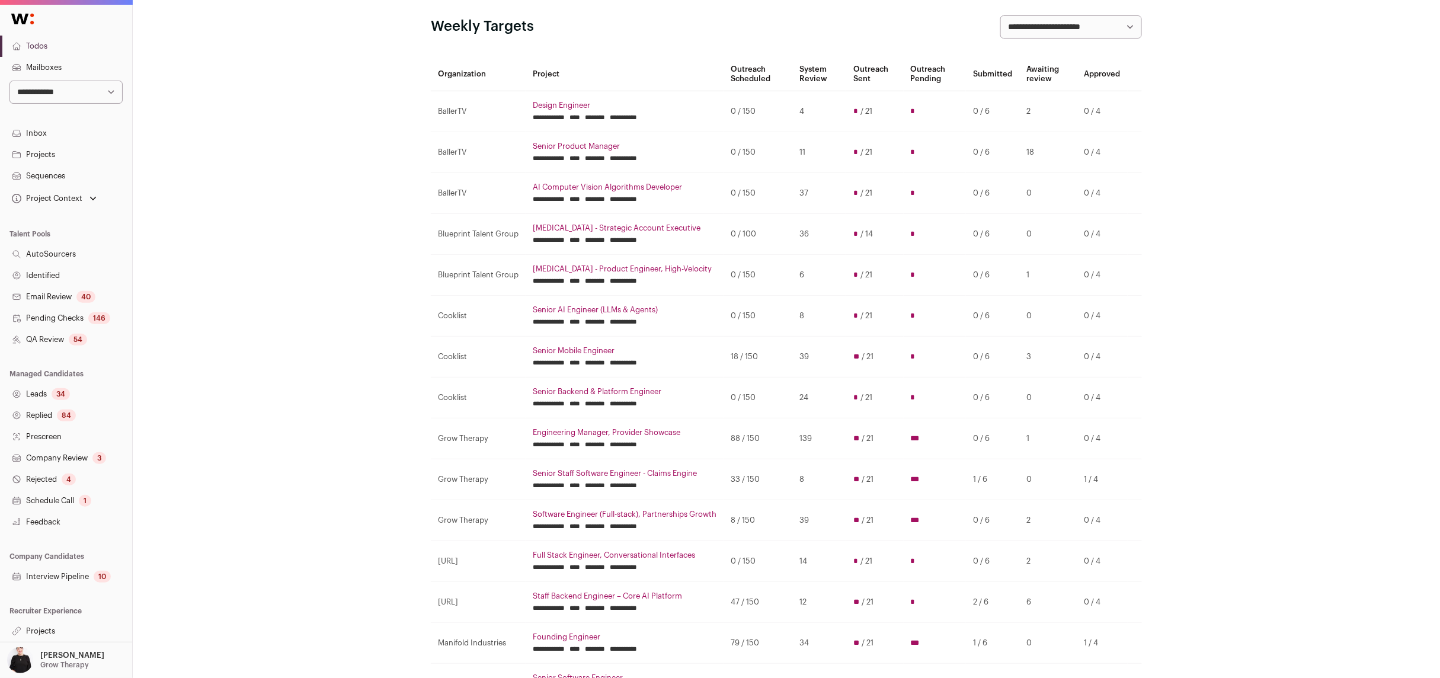
scroll to position [73, 0]
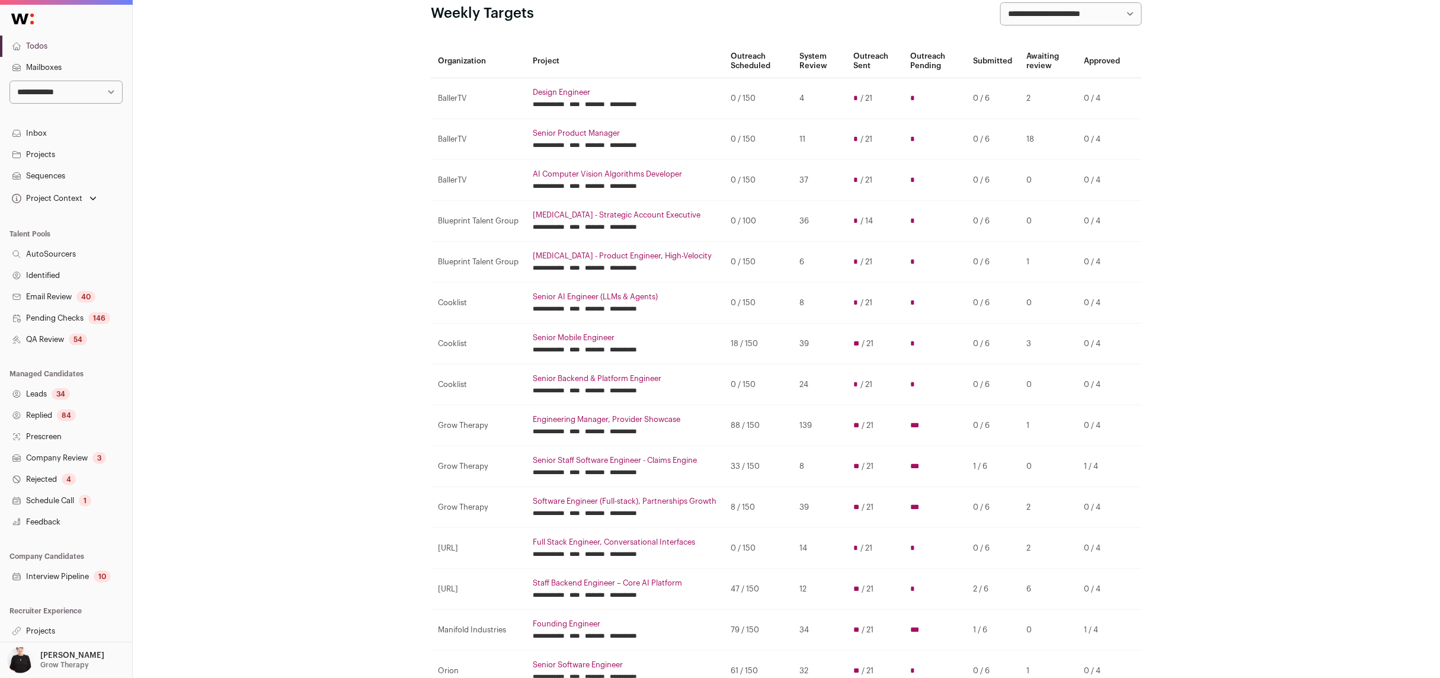
click at [114, 98] on select "**********" at bounding box center [65, 92] width 113 height 23
select select "***"
click at [9, 81] on select "**********" at bounding box center [65, 92] width 113 height 23
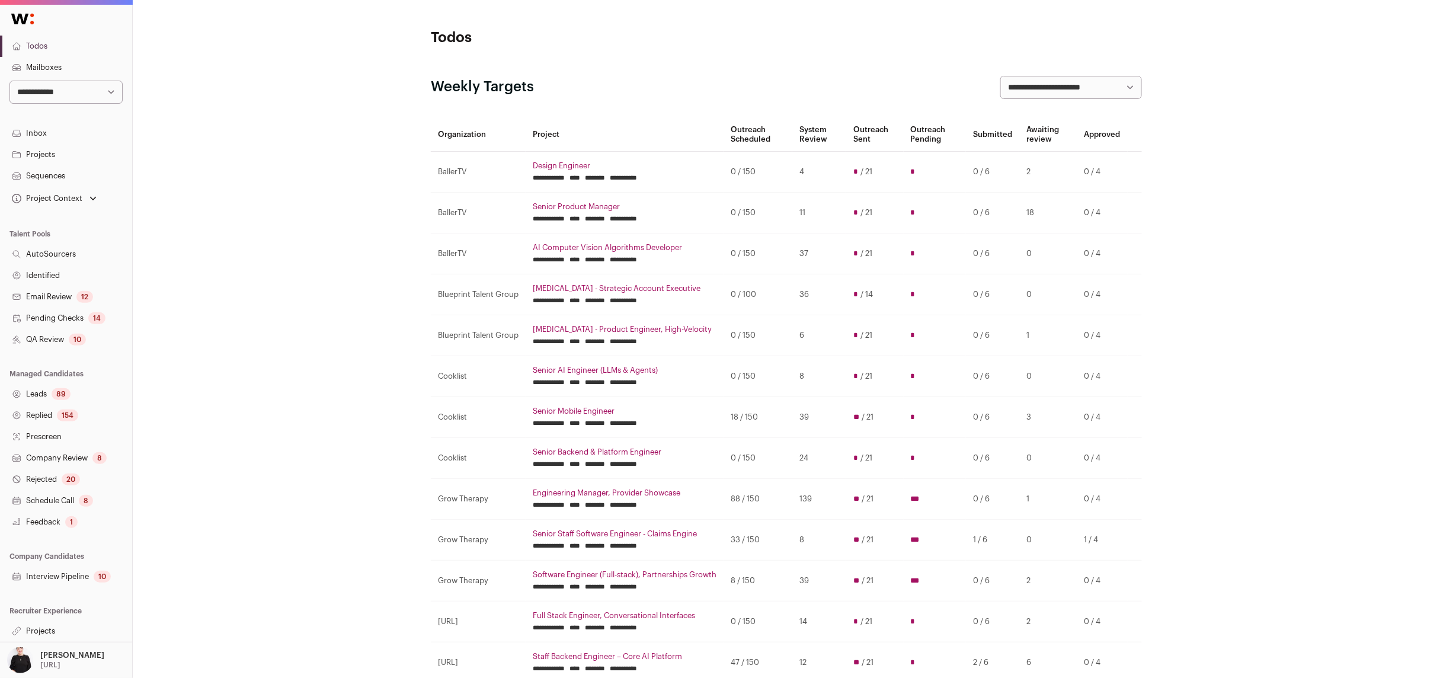
scroll to position [3, 0]
click at [34, 627] on link "Projects" at bounding box center [66, 630] width 132 height 21
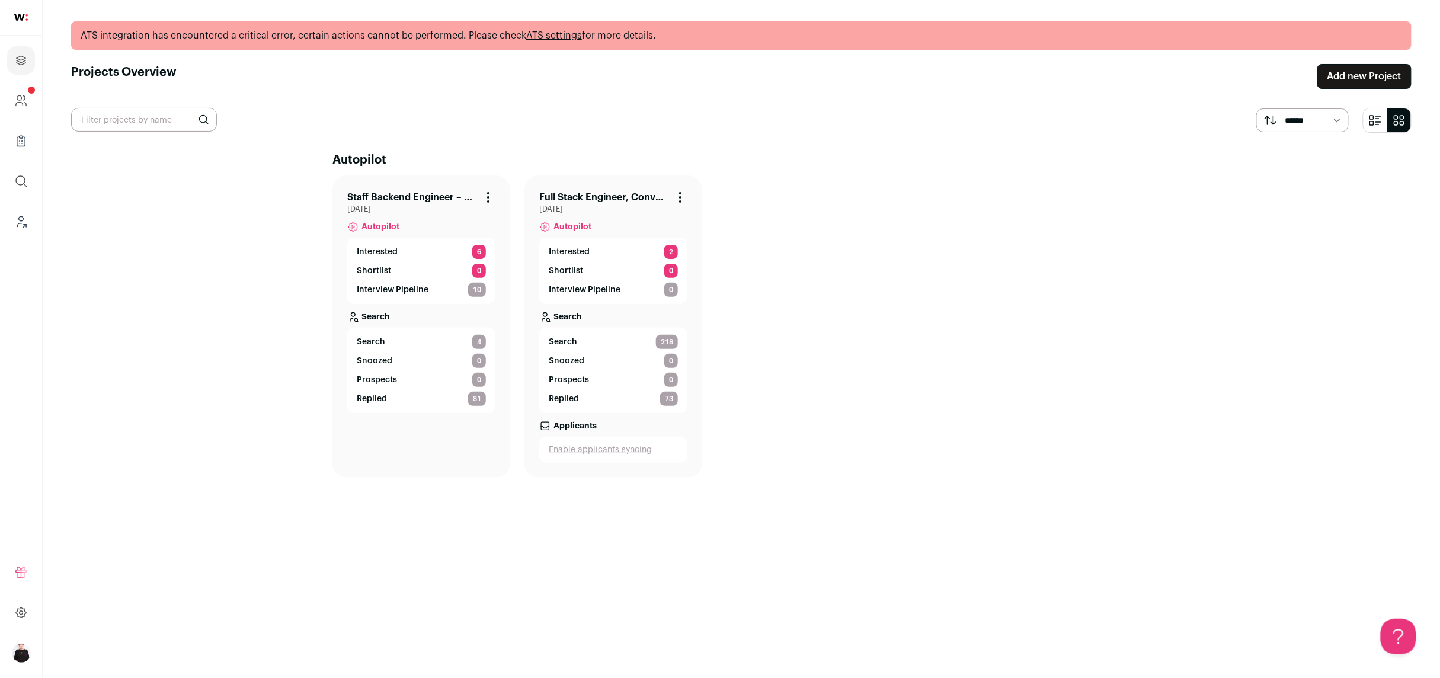
click at [403, 194] on link "Staff Backend Engineer – Core AI Platform" at bounding box center [411, 197] width 129 height 14
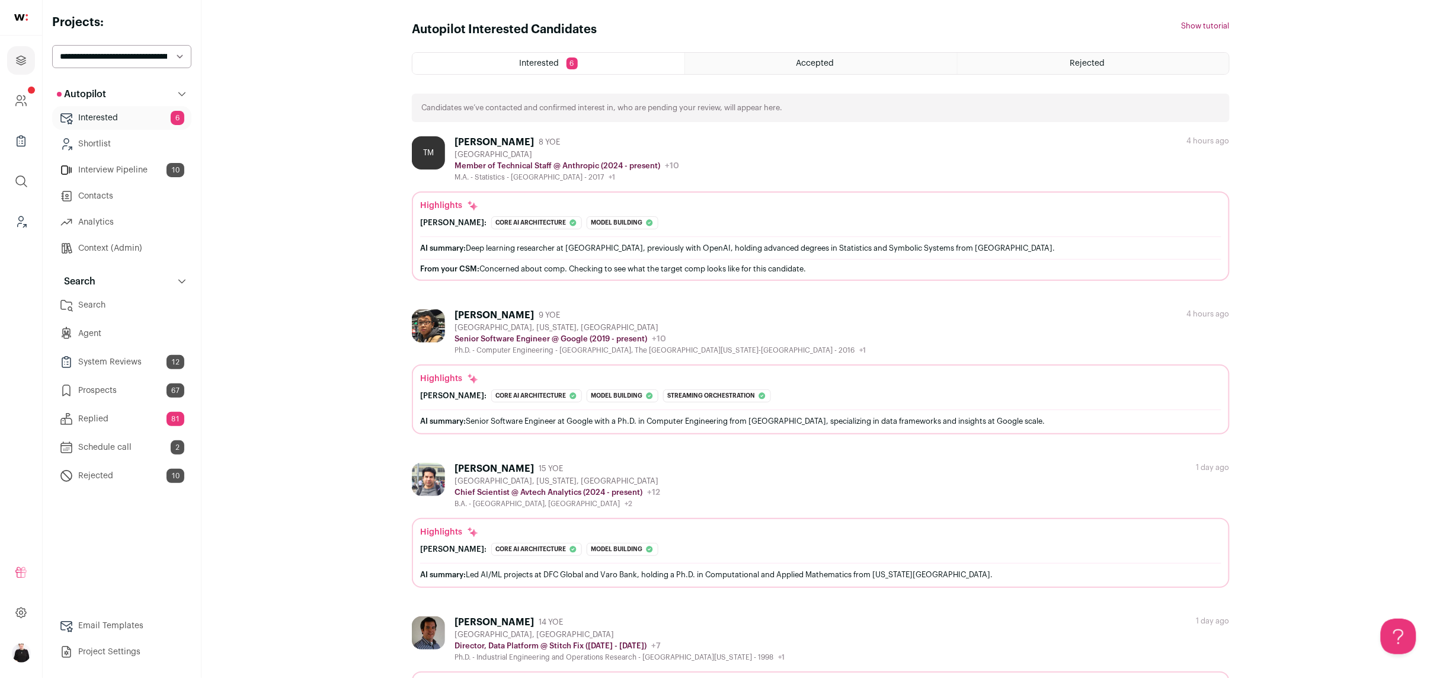
click at [134, 169] on link "Interview Pipeline 10" at bounding box center [121, 170] width 139 height 24
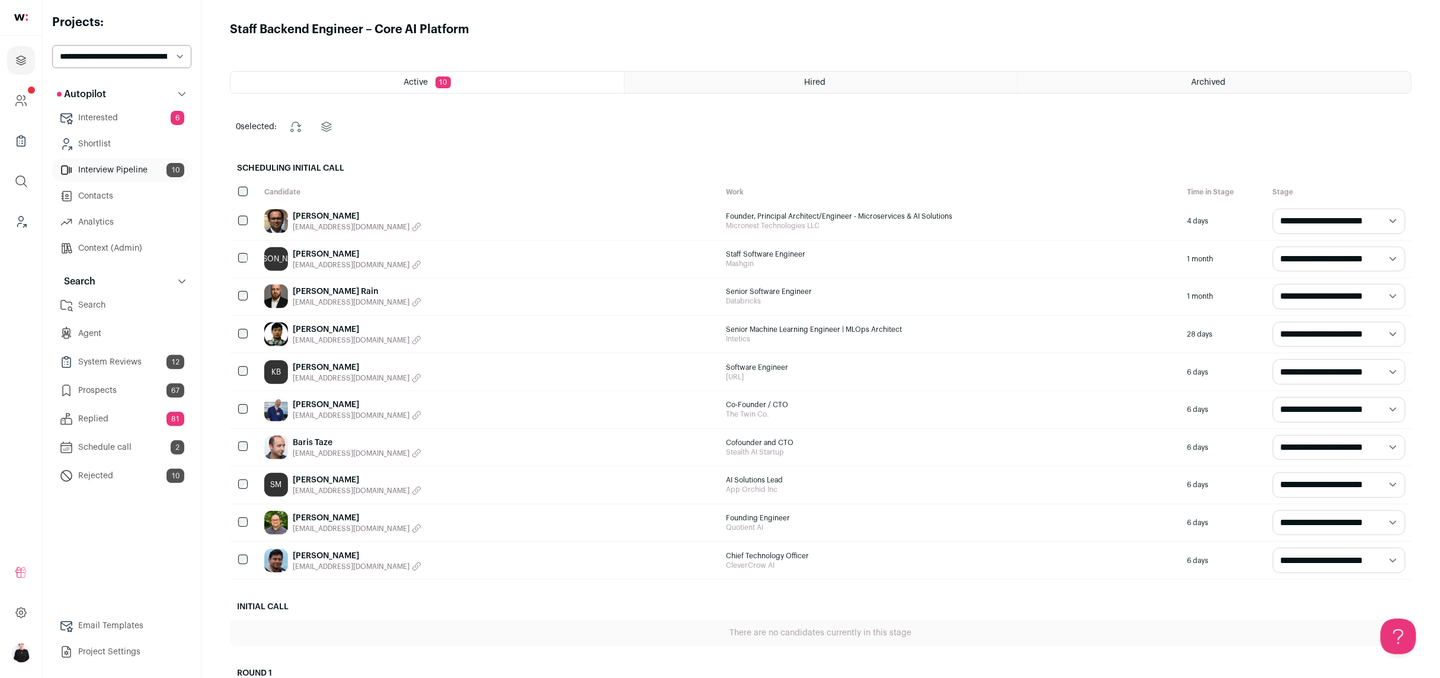
click at [180, 59] on select "**********" at bounding box center [121, 56] width 139 height 23
click at [107, 104] on button "Autopilot" at bounding box center [121, 94] width 139 height 24
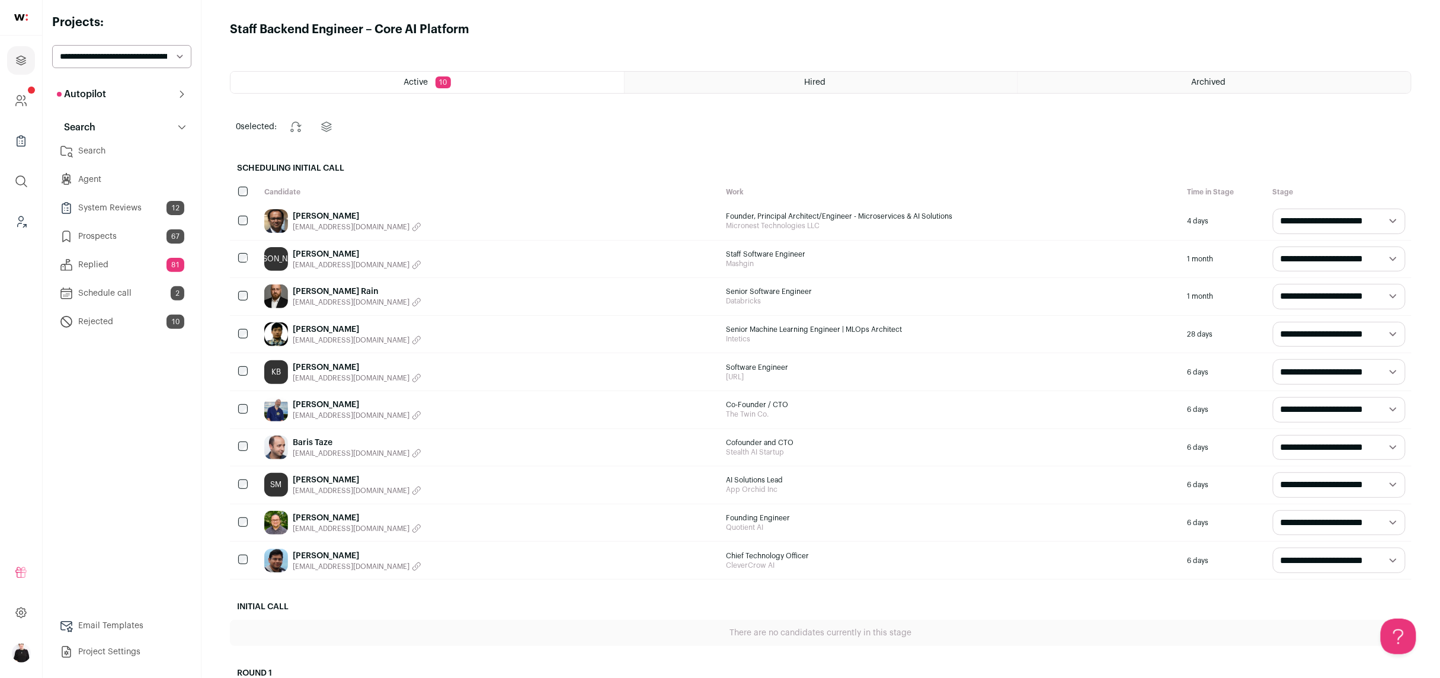
drag, startPoint x: 86, startPoint y: 131, endPoint x: 92, endPoint y: 121, distance: 11.2
click at [86, 131] on p "Search" at bounding box center [76, 127] width 39 height 14
click at [96, 85] on button "Autopilot" at bounding box center [121, 94] width 139 height 24
click at [119, 115] on link "Interested 6" at bounding box center [121, 118] width 139 height 24
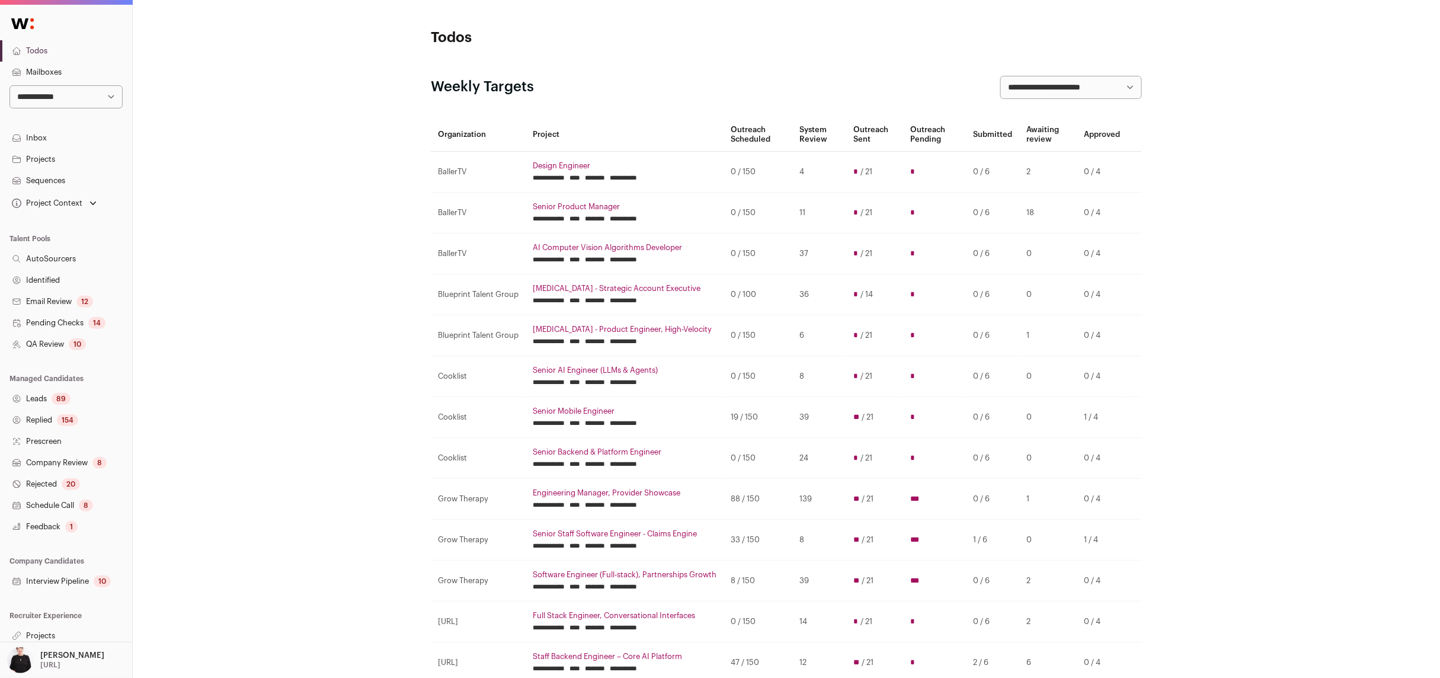
click at [108, 97] on select "**********" at bounding box center [65, 96] width 113 height 23
select select "*****"
click at [9, 85] on select "**********" at bounding box center [65, 96] width 113 height 23
click at [31, 633] on link "Projects" at bounding box center [66, 630] width 132 height 21
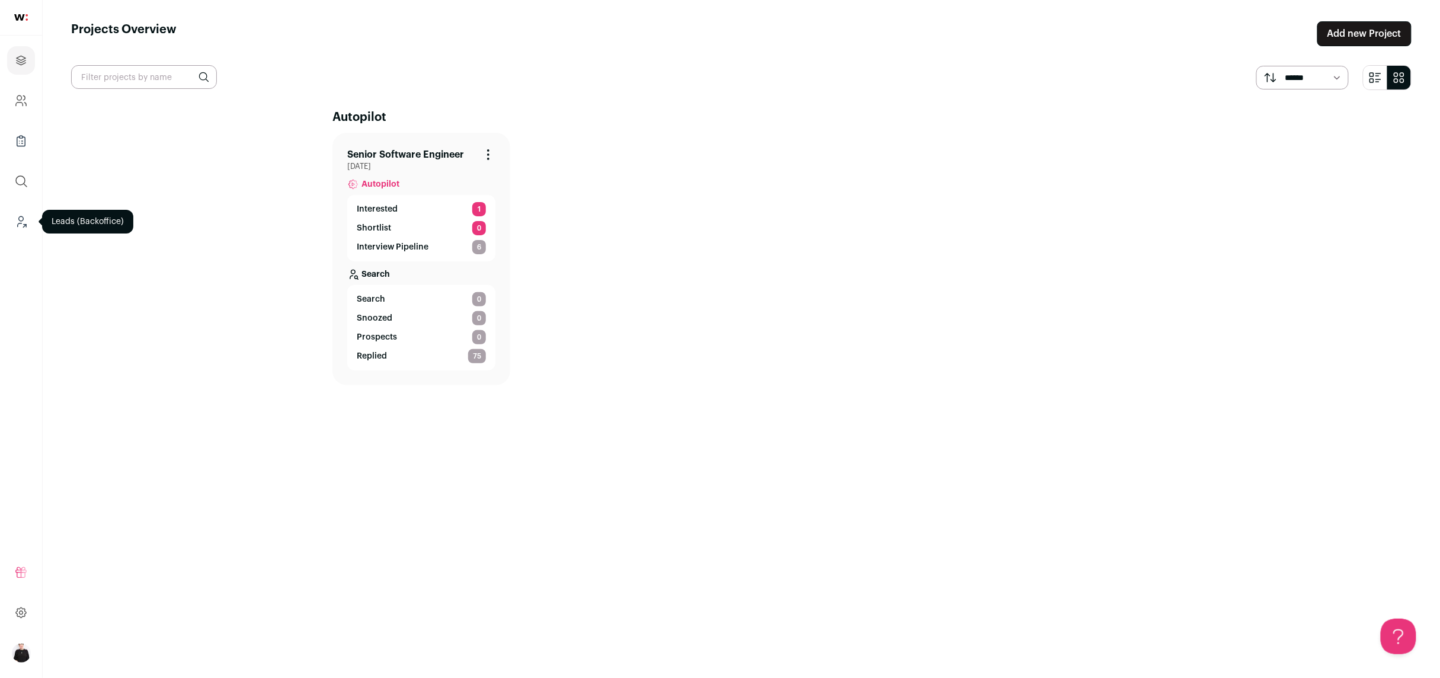
click at [15, 225] on icon "Leads (Backoffice)" at bounding box center [21, 221] width 14 height 14
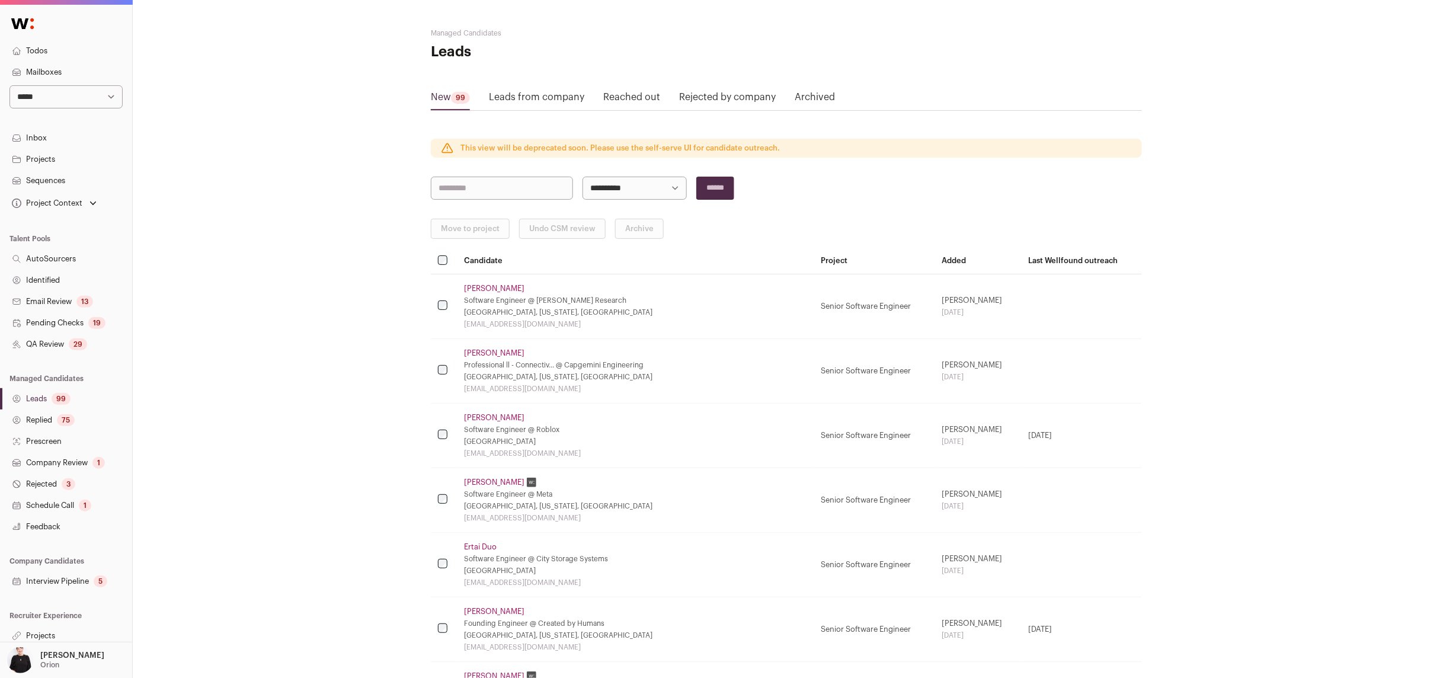
click at [44, 181] on link "Sequences" at bounding box center [66, 180] width 132 height 21
